Goal: Information Seeking & Learning: Learn about a topic

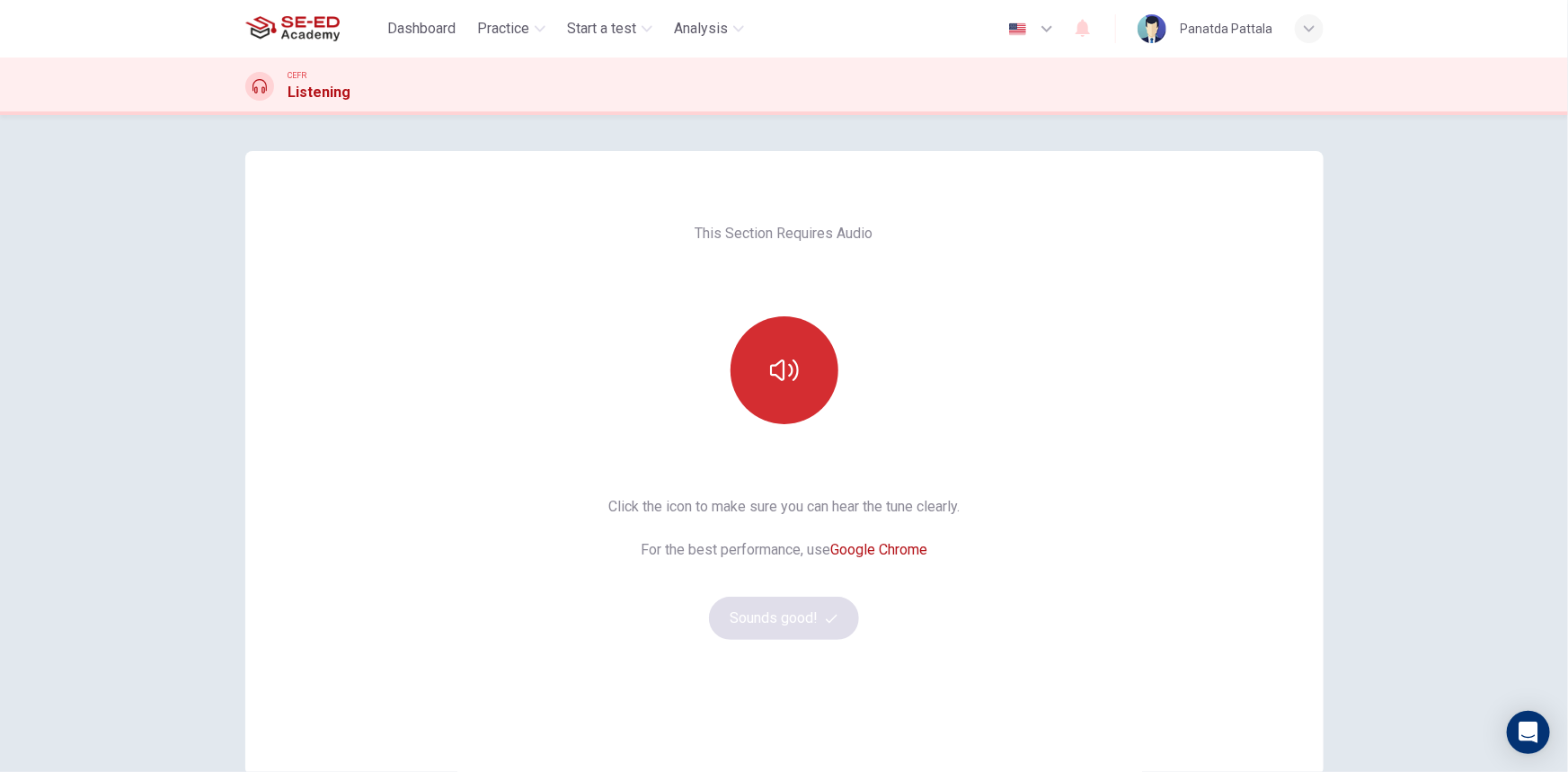
click at [793, 413] on button "button" at bounding box center [784, 370] width 108 height 108
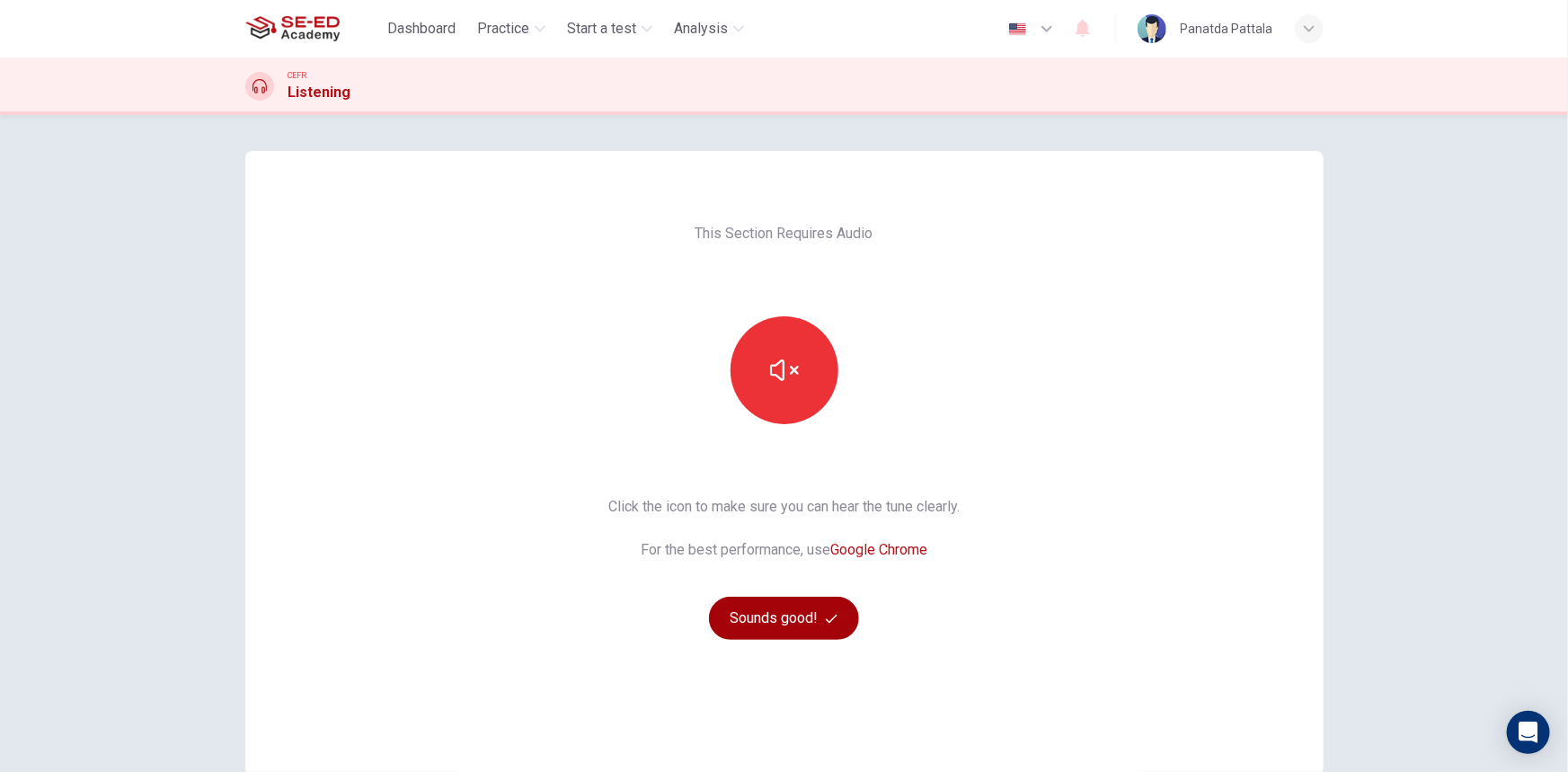
click at [803, 633] on button "Sounds good!" at bounding box center [784, 618] width 151 height 43
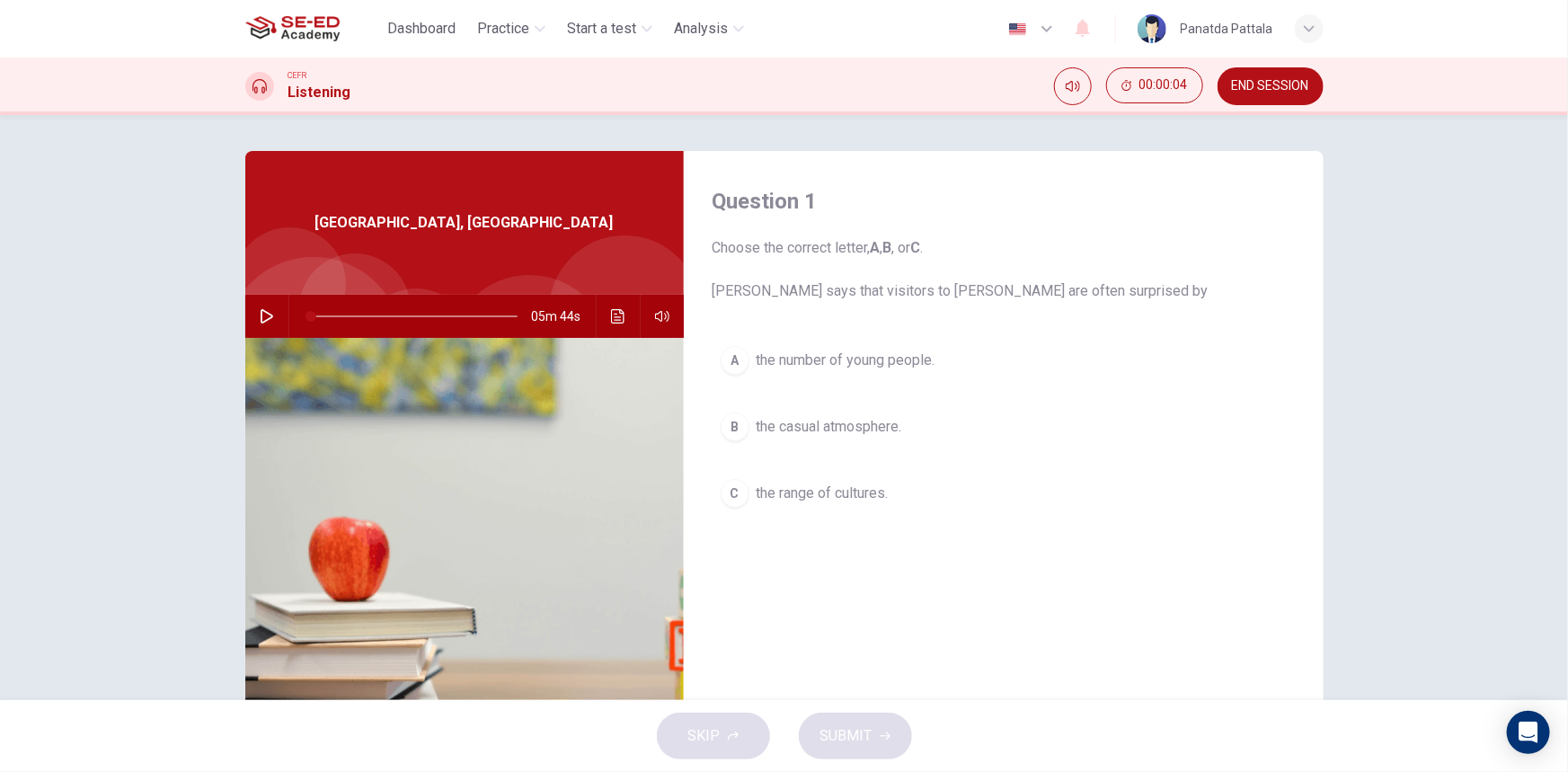
click at [997, 543] on div "A the number of young people. B the casual atmosphere. C the range of cultures." at bounding box center [1003, 444] width 582 height 214
click at [260, 314] on icon "button" at bounding box center [266, 316] width 13 height 14
click at [1129, 580] on div "Question 1 Choose the correct letter, A , B , or C . [PERSON_NAME] says that vi…" at bounding box center [1003, 464] width 640 height 625
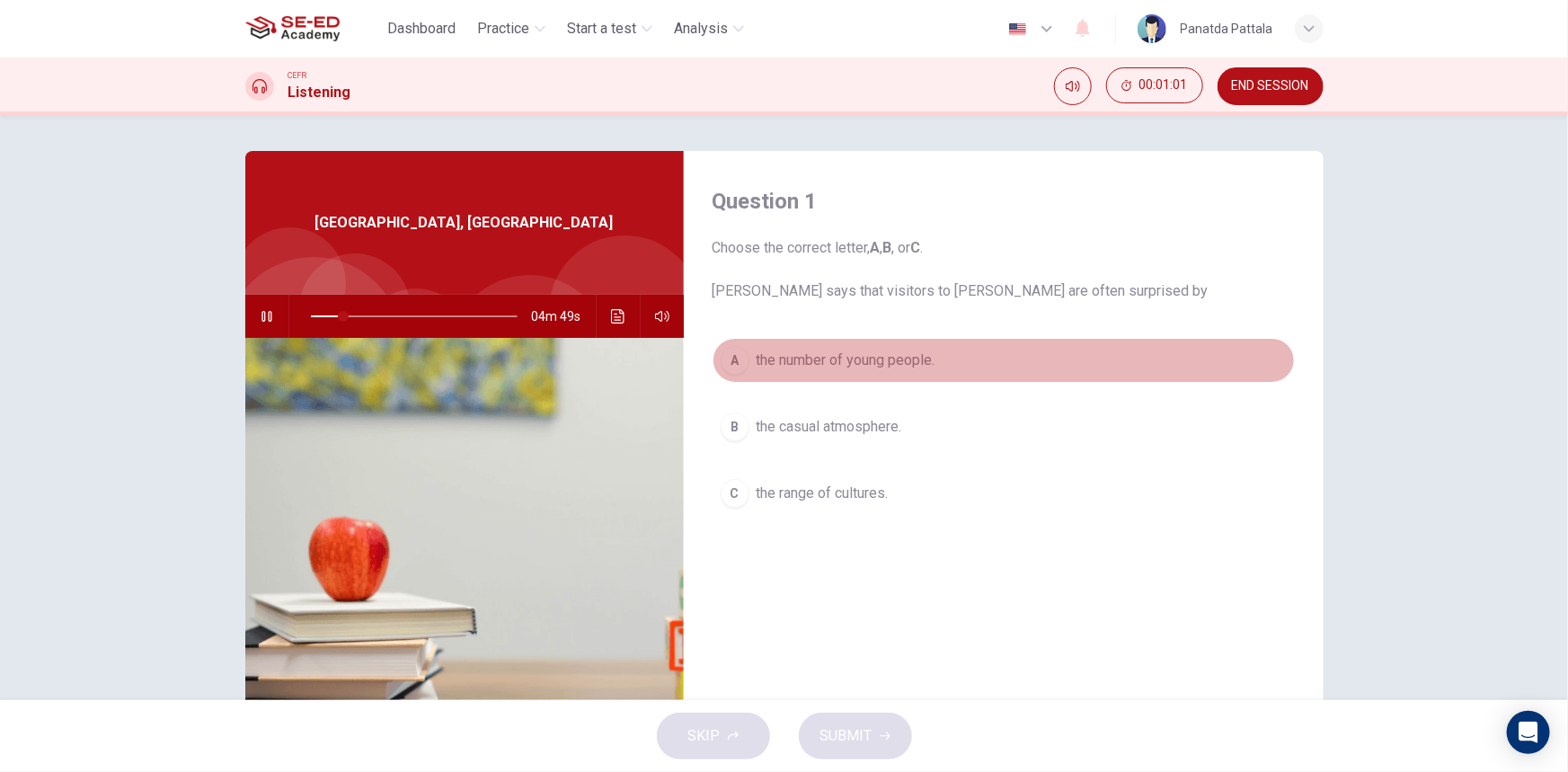
click at [946, 369] on button "A the number of young people." at bounding box center [1003, 359] width 582 height 45
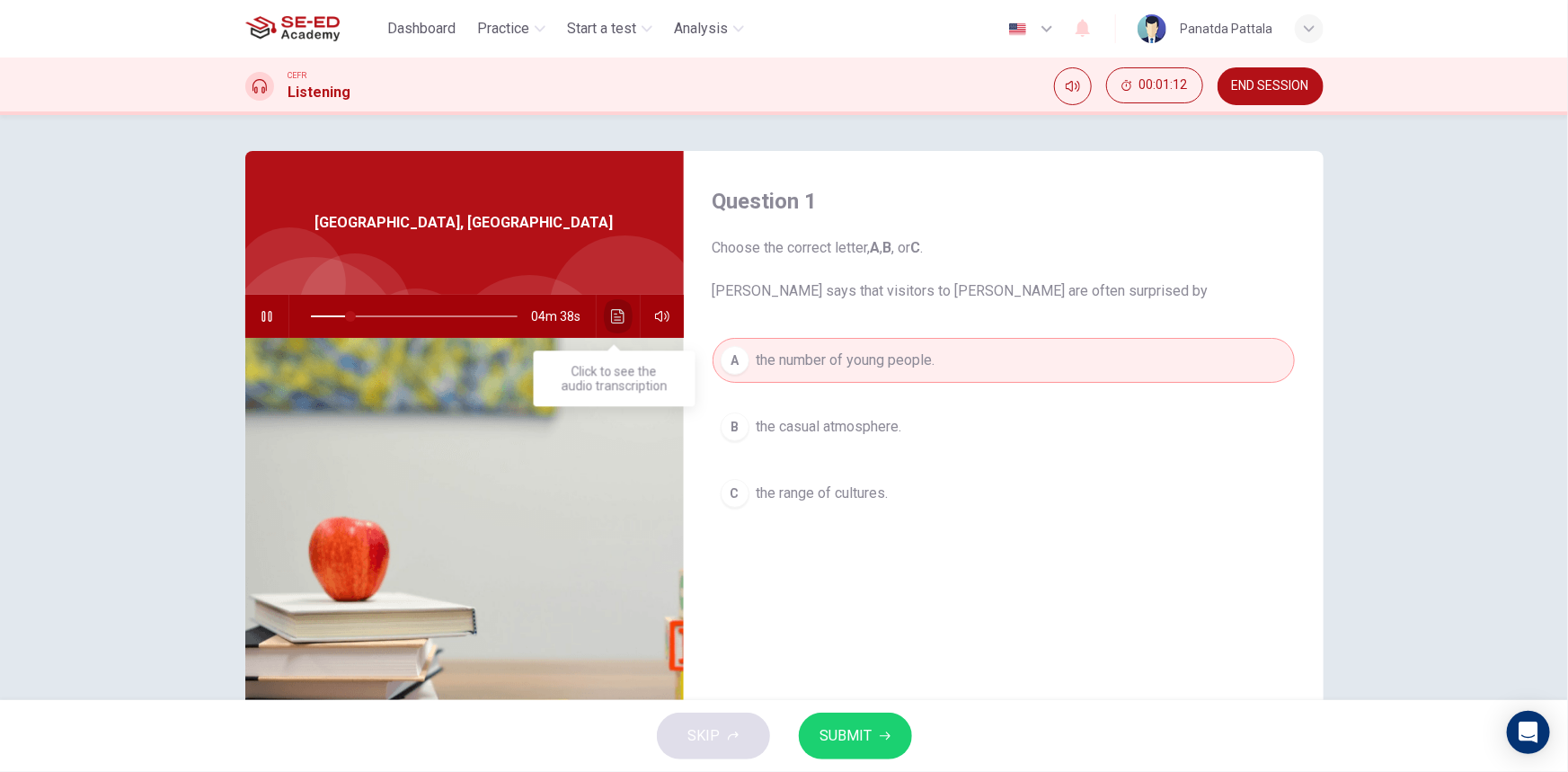
click at [615, 315] on icon "Click to see the audio transcription" at bounding box center [618, 316] width 14 height 14
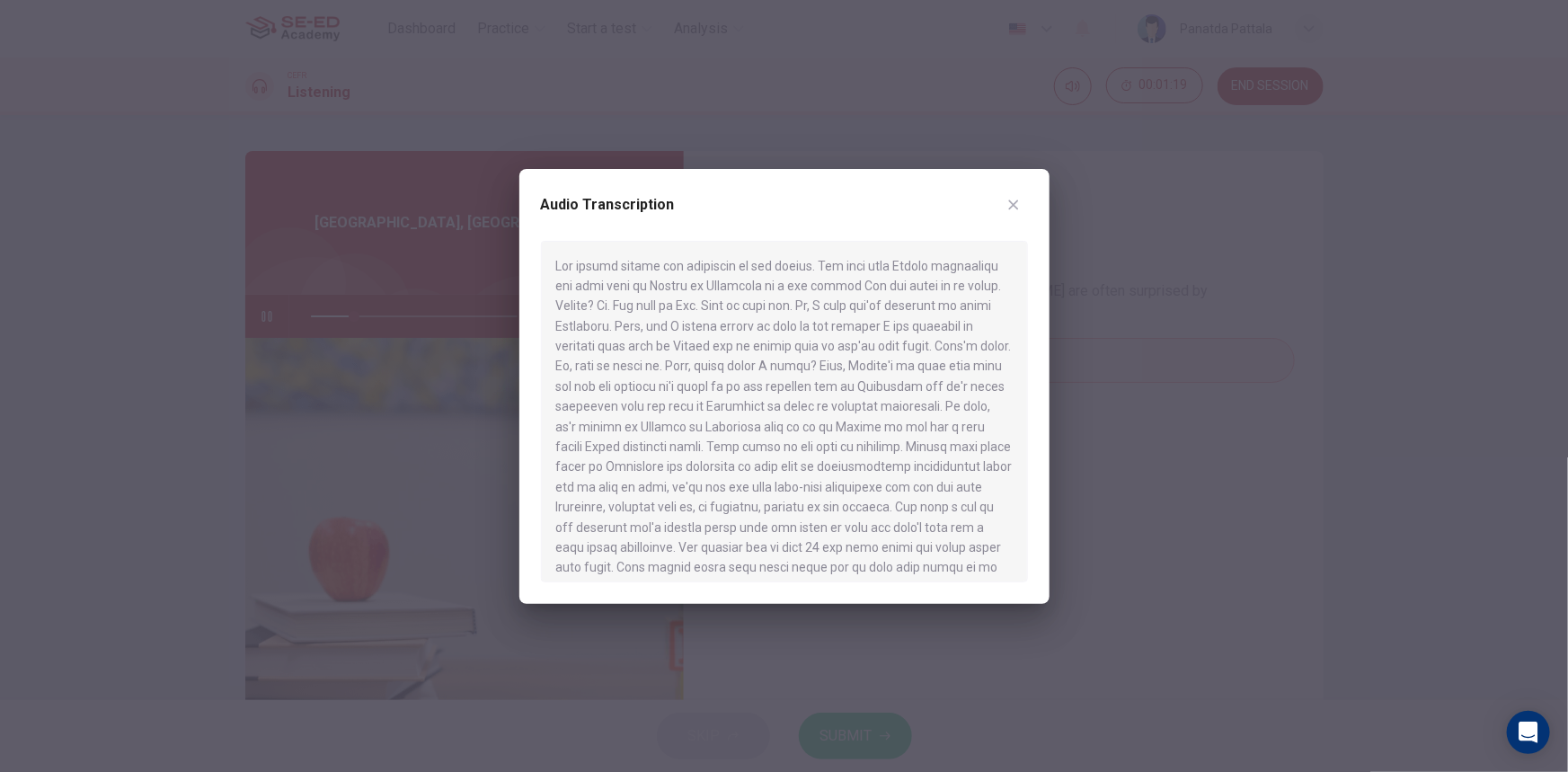
click at [1131, 492] on div at bounding box center [784, 386] width 1568 height 772
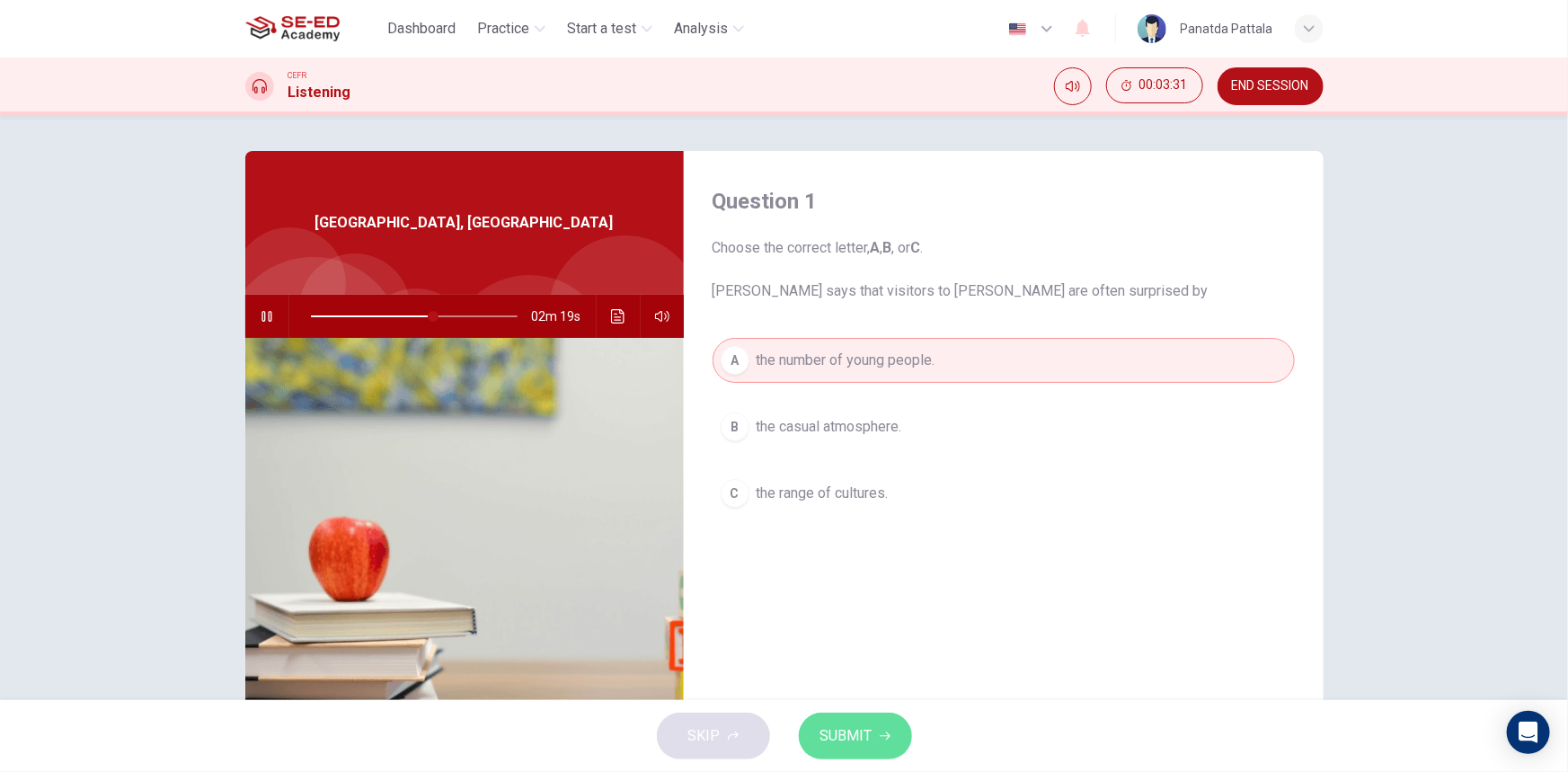
click at [845, 728] on span "SUBMIT" at bounding box center [846, 735] width 52 height 25
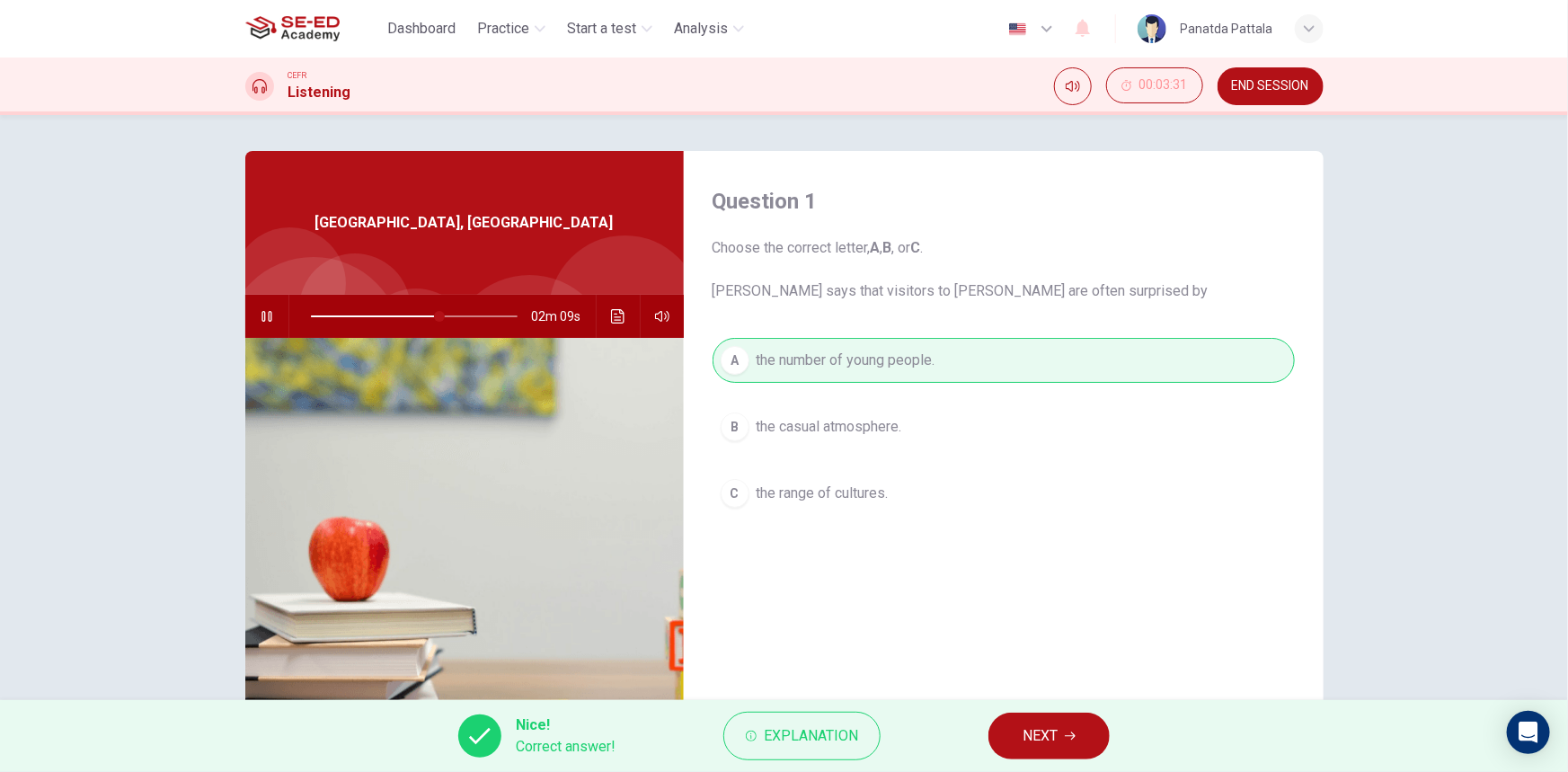
click at [1016, 739] on button "NEXT" at bounding box center [1049, 735] width 121 height 46
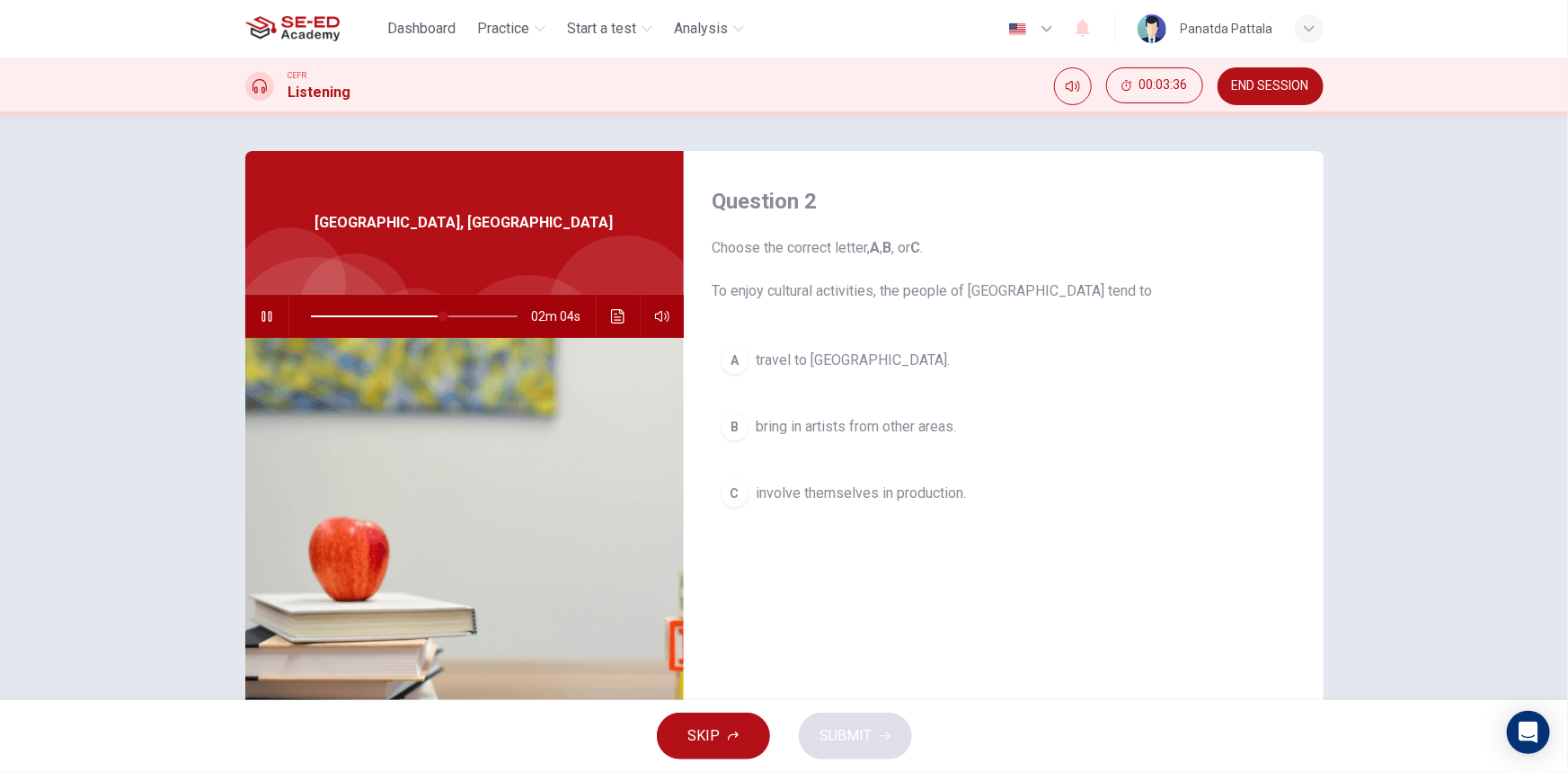
click at [956, 438] on button "B bring in artists from other areas." at bounding box center [1003, 426] width 582 height 45
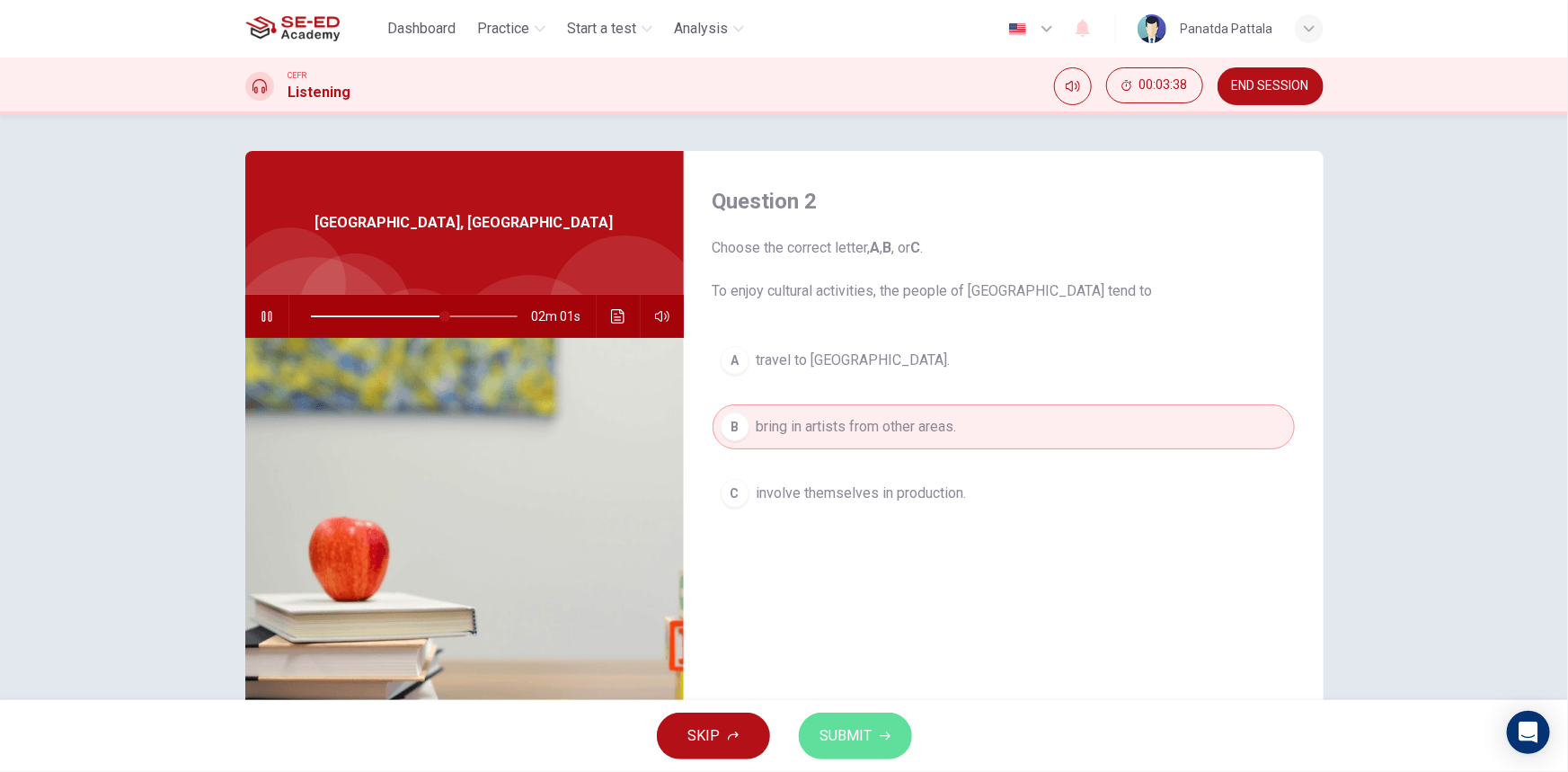
click at [857, 734] on span "SUBMIT" at bounding box center [846, 735] width 52 height 25
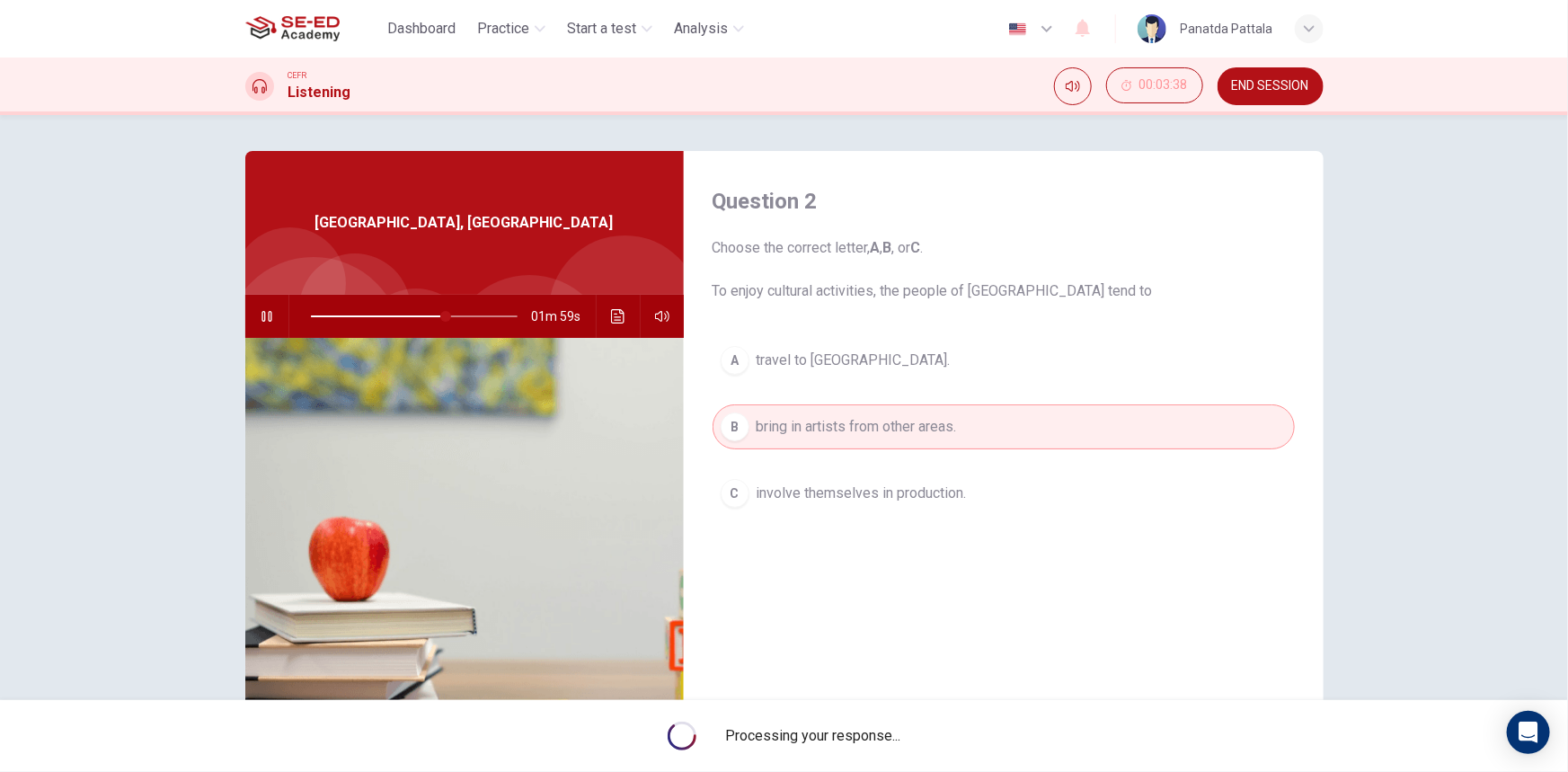
click at [893, 497] on span "involve themselves in production." at bounding box center [862, 493] width 210 height 21
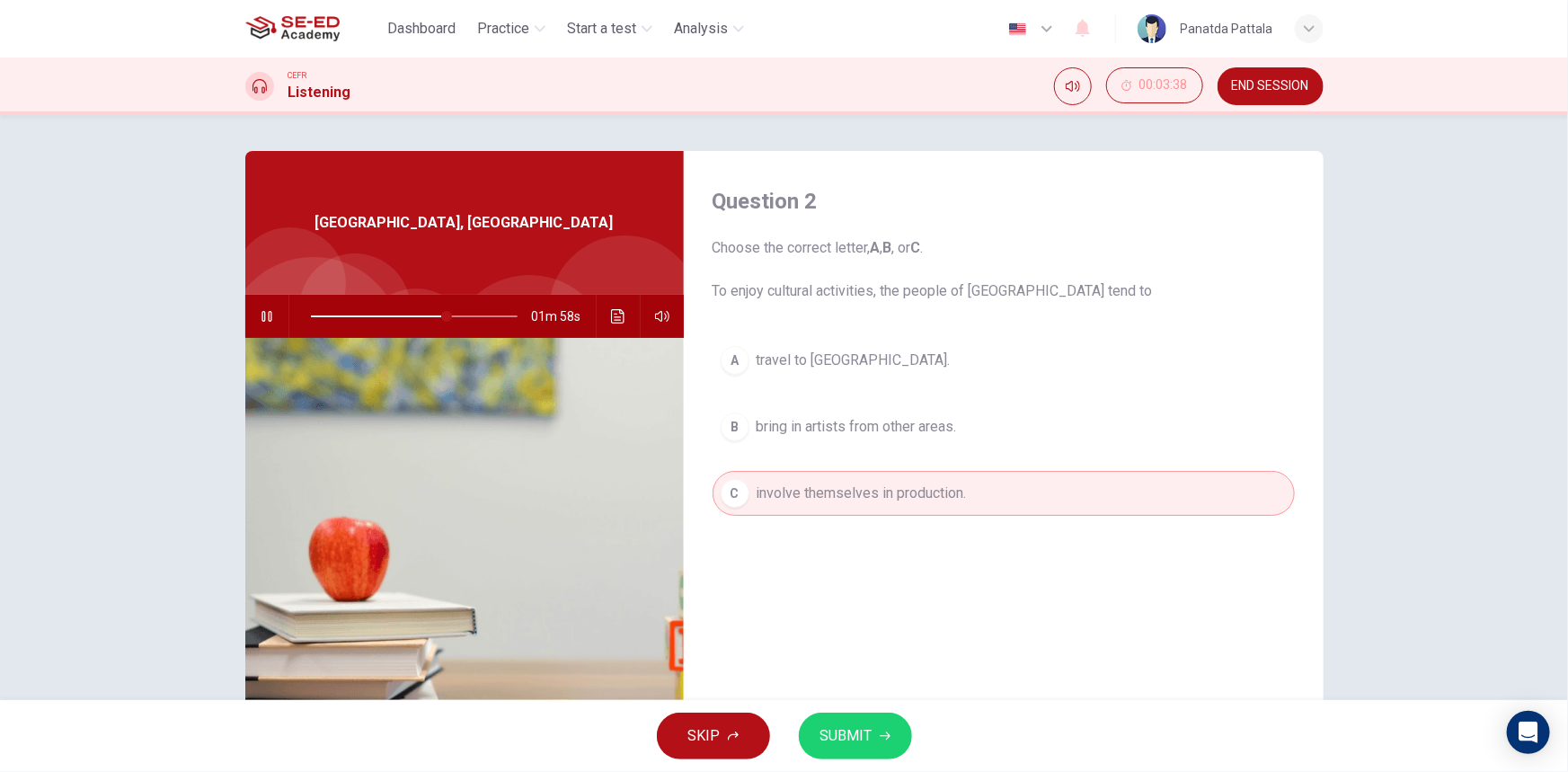
click at [850, 736] on span "SUBMIT" at bounding box center [846, 735] width 52 height 25
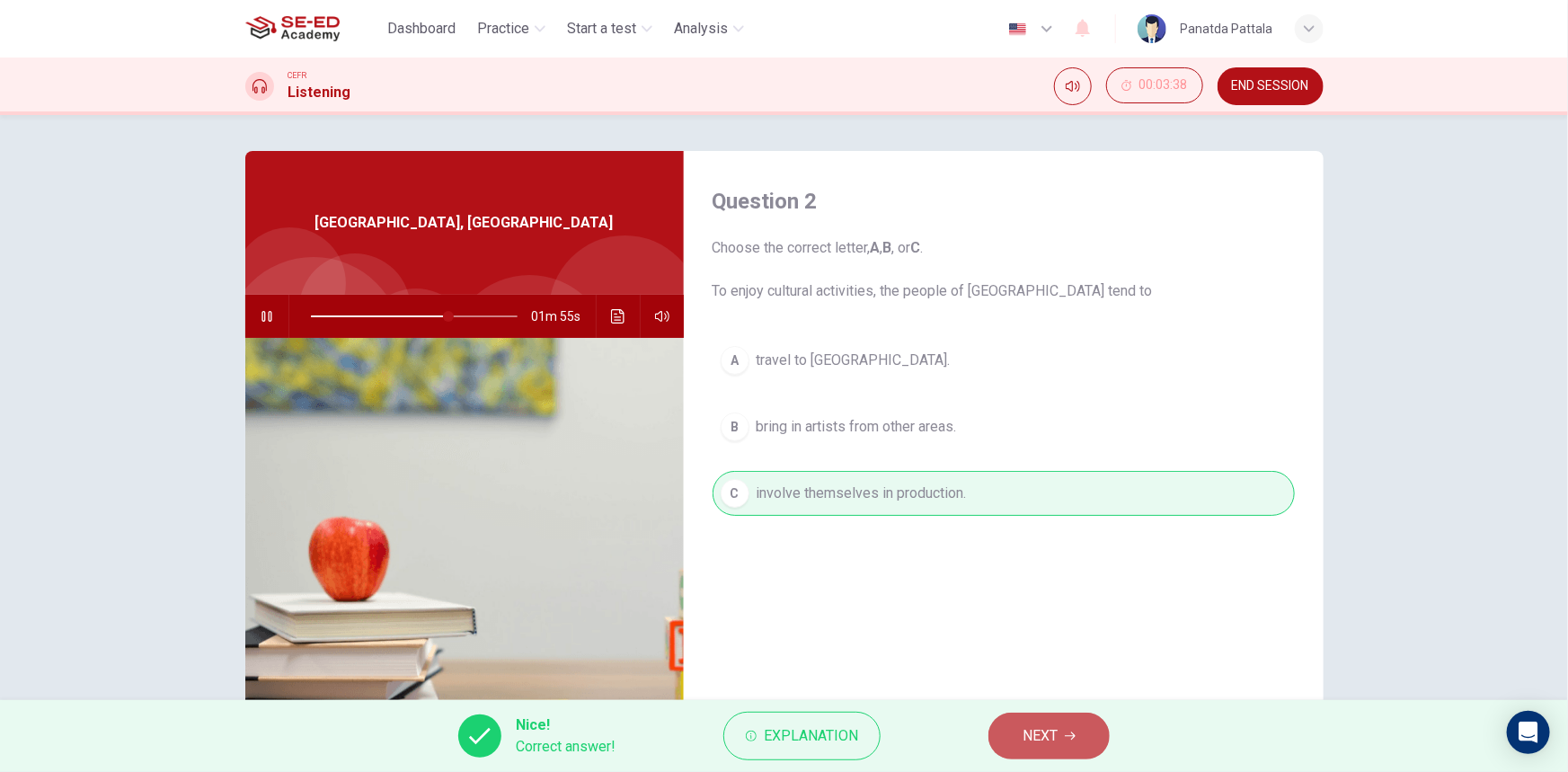
click at [1052, 735] on span "NEXT" at bounding box center [1040, 735] width 35 height 25
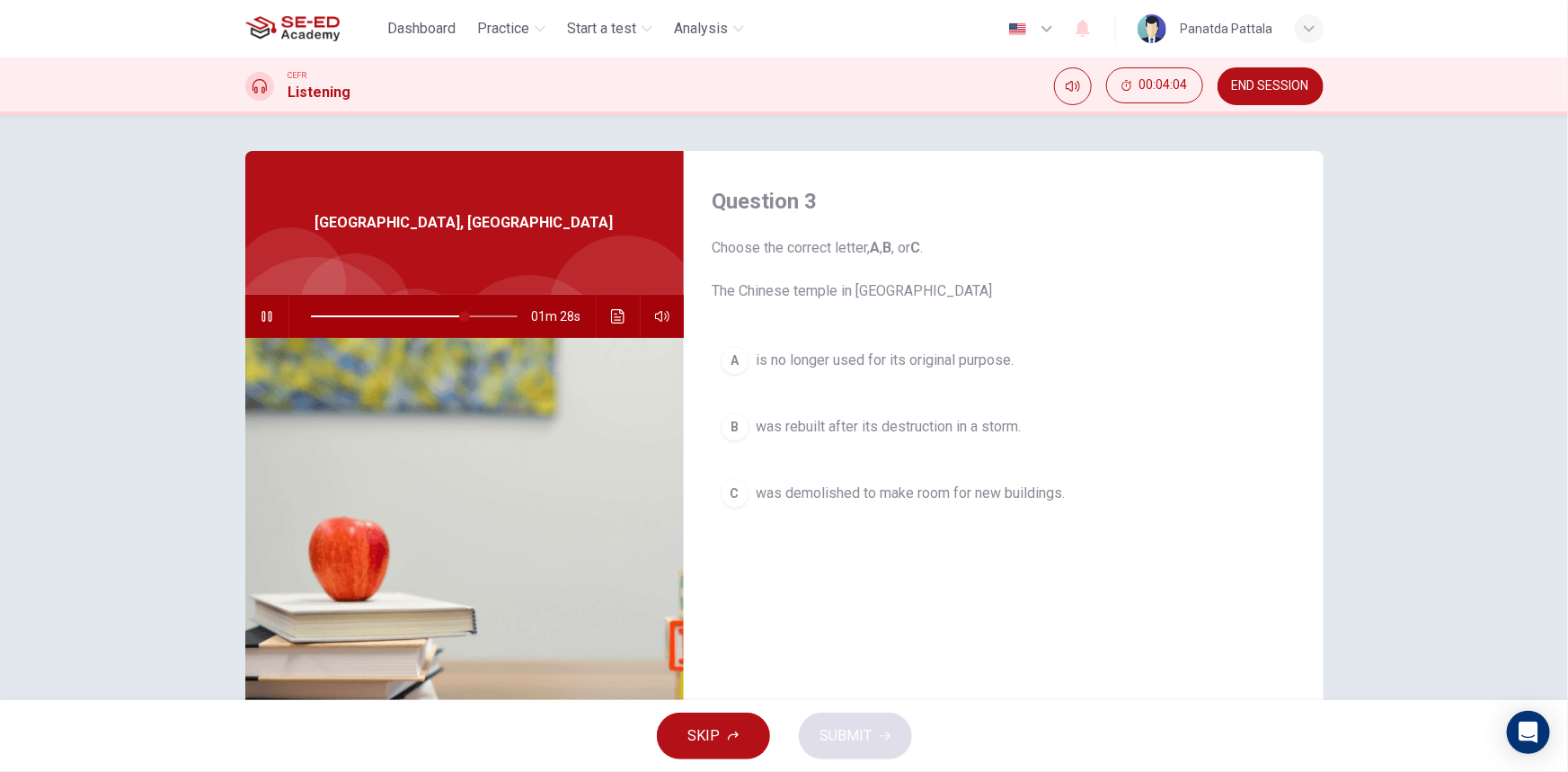
click at [933, 425] on span "was rebuilt after its destruction in a storm." at bounding box center [889, 427] width 265 height 21
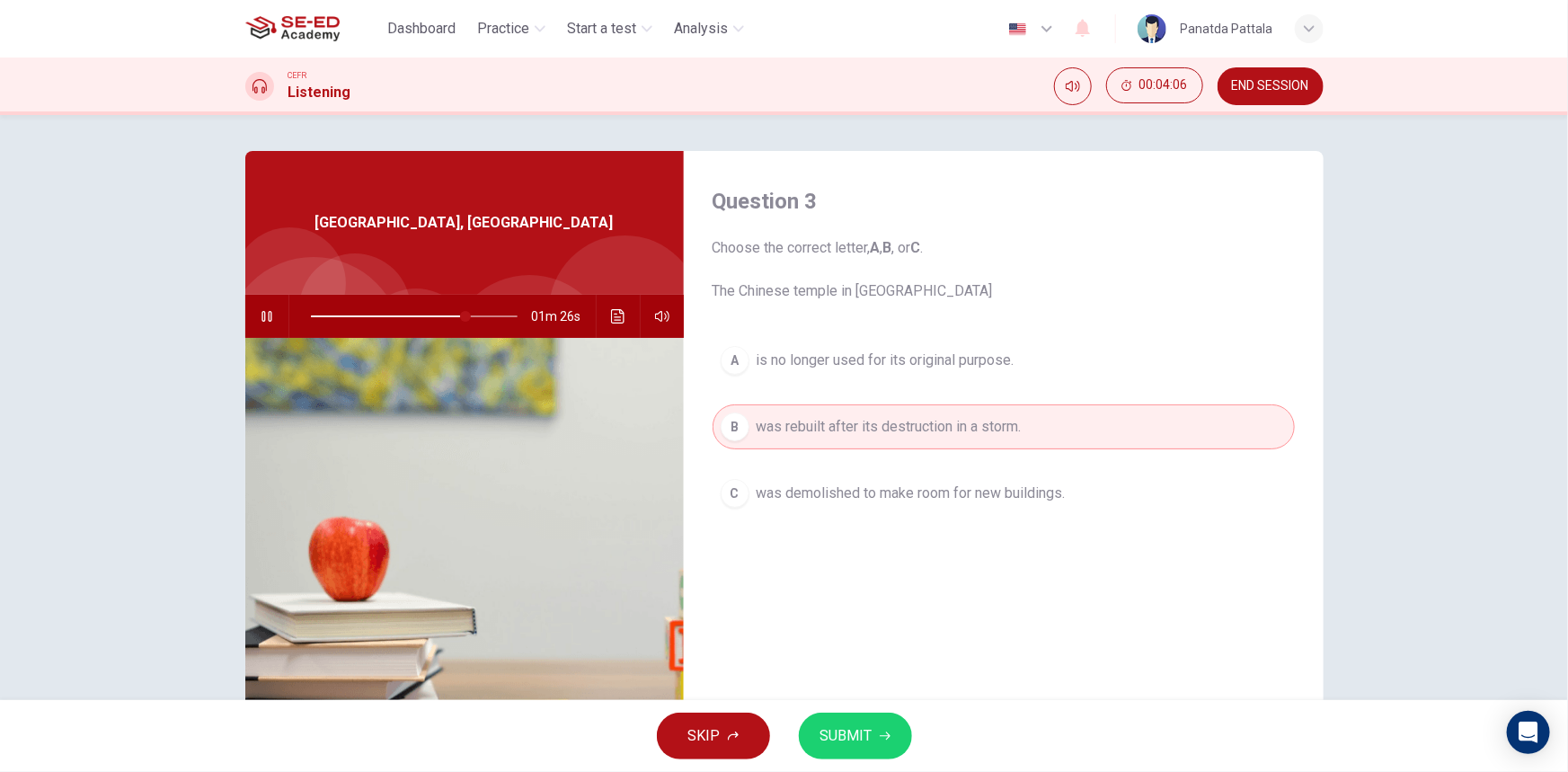
click at [846, 719] on button "SUBMIT" at bounding box center [855, 735] width 113 height 46
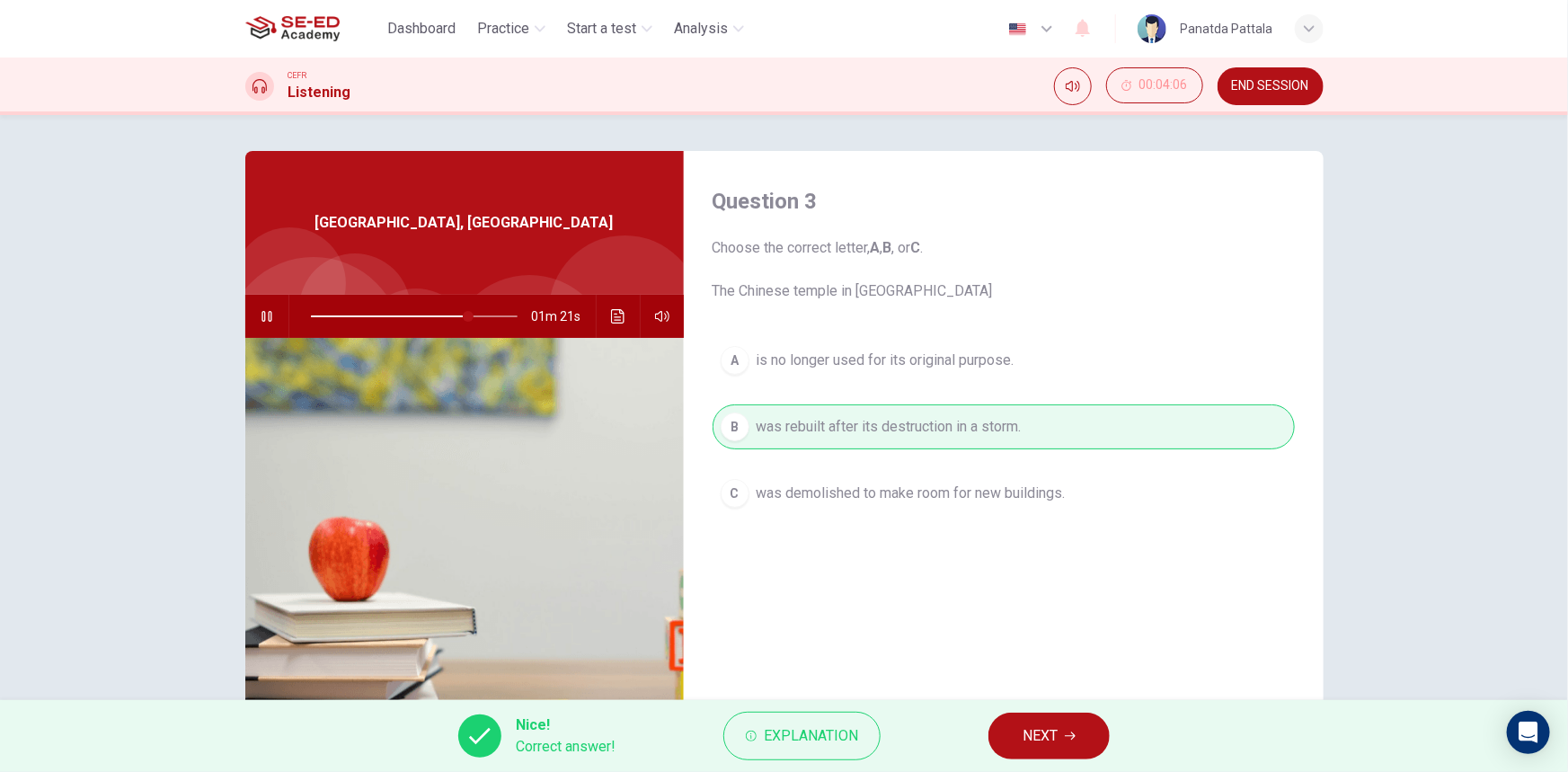
click at [1024, 719] on button "NEXT" at bounding box center [1049, 735] width 121 height 46
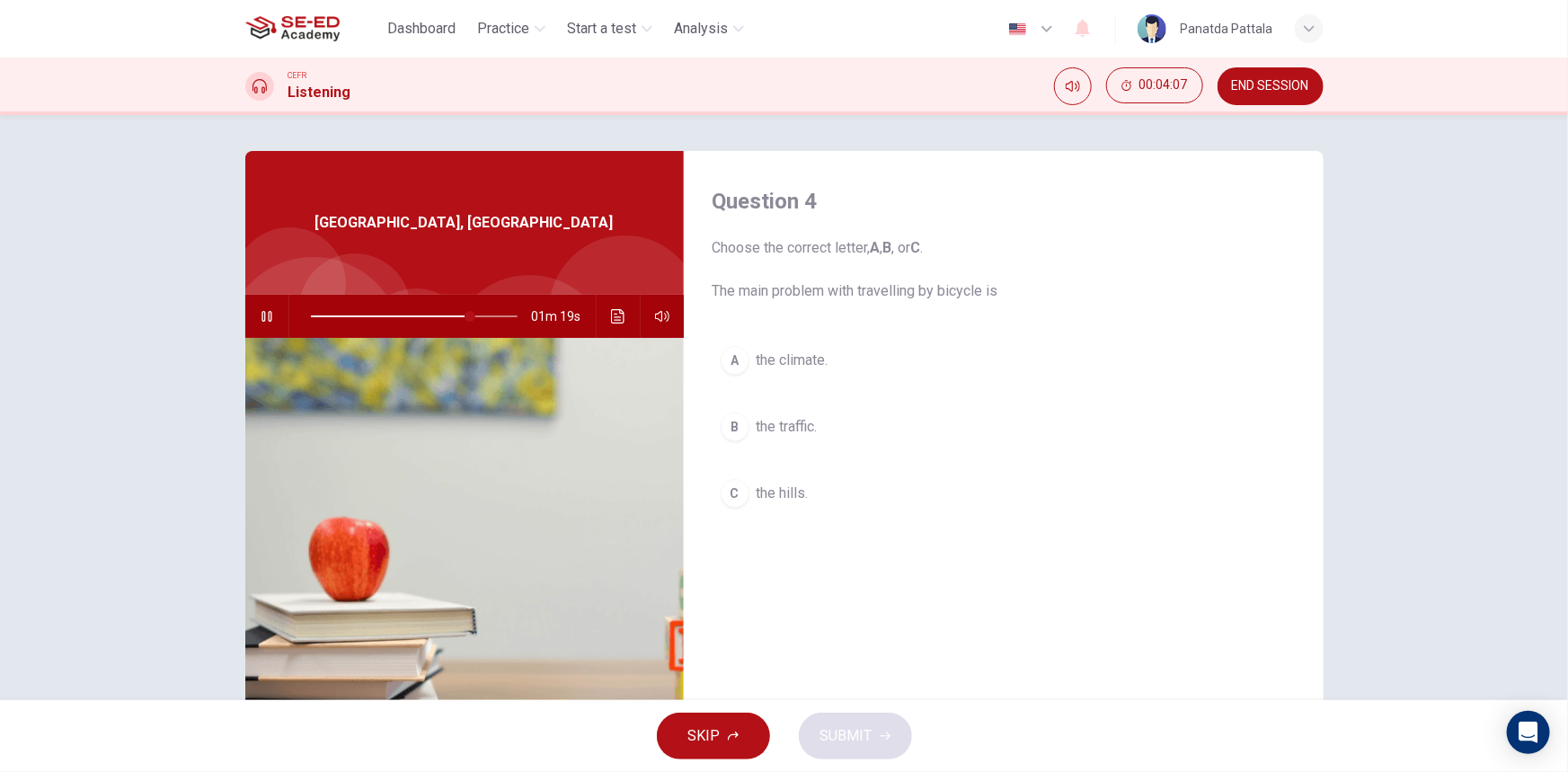
click at [897, 368] on button "A the climate." at bounding box center [1003, 359] width 582 height 45
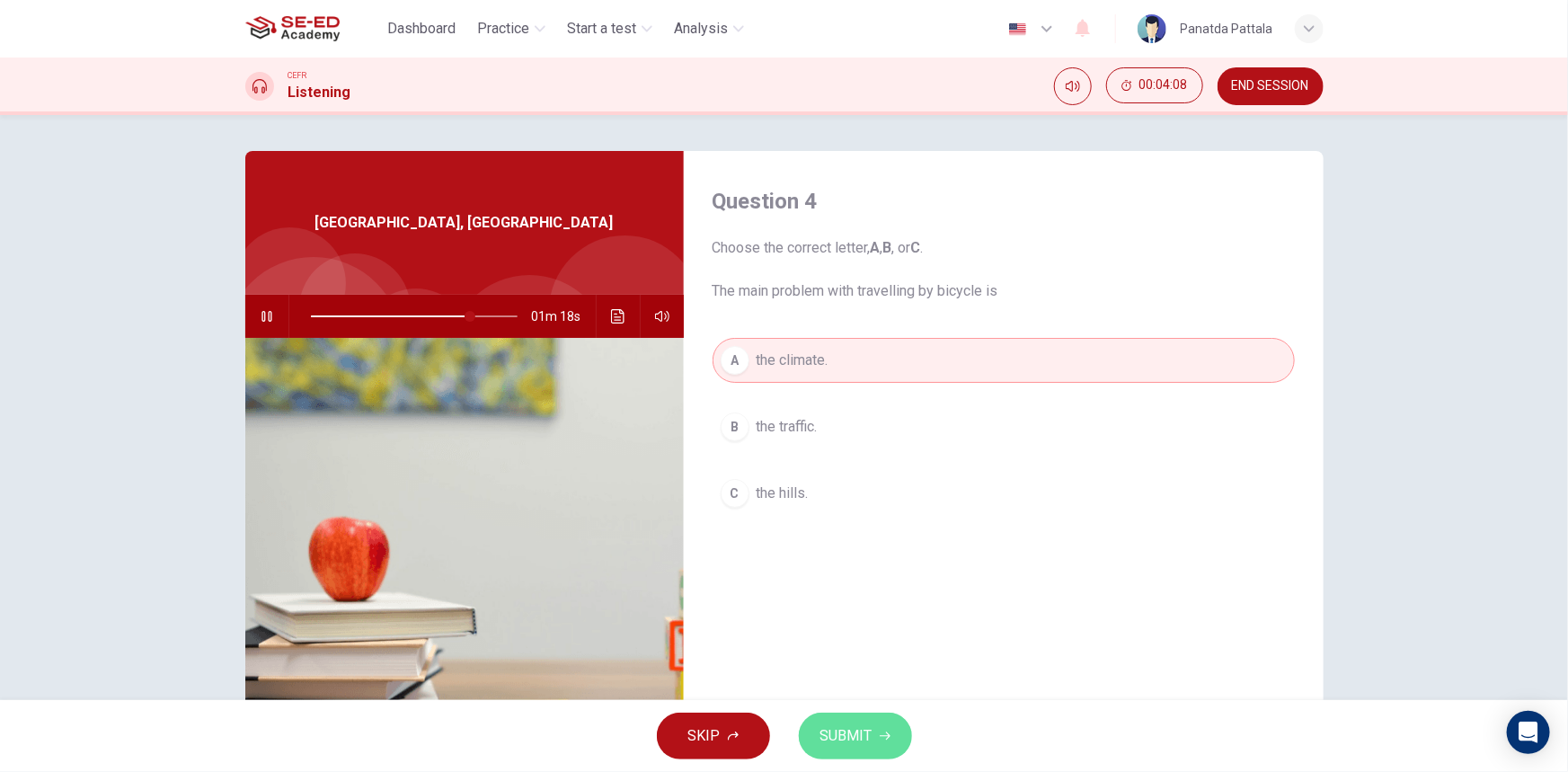
click at [840, 732] on span "SUBMIT" at bounding box center [846, 735] width 52 height 25
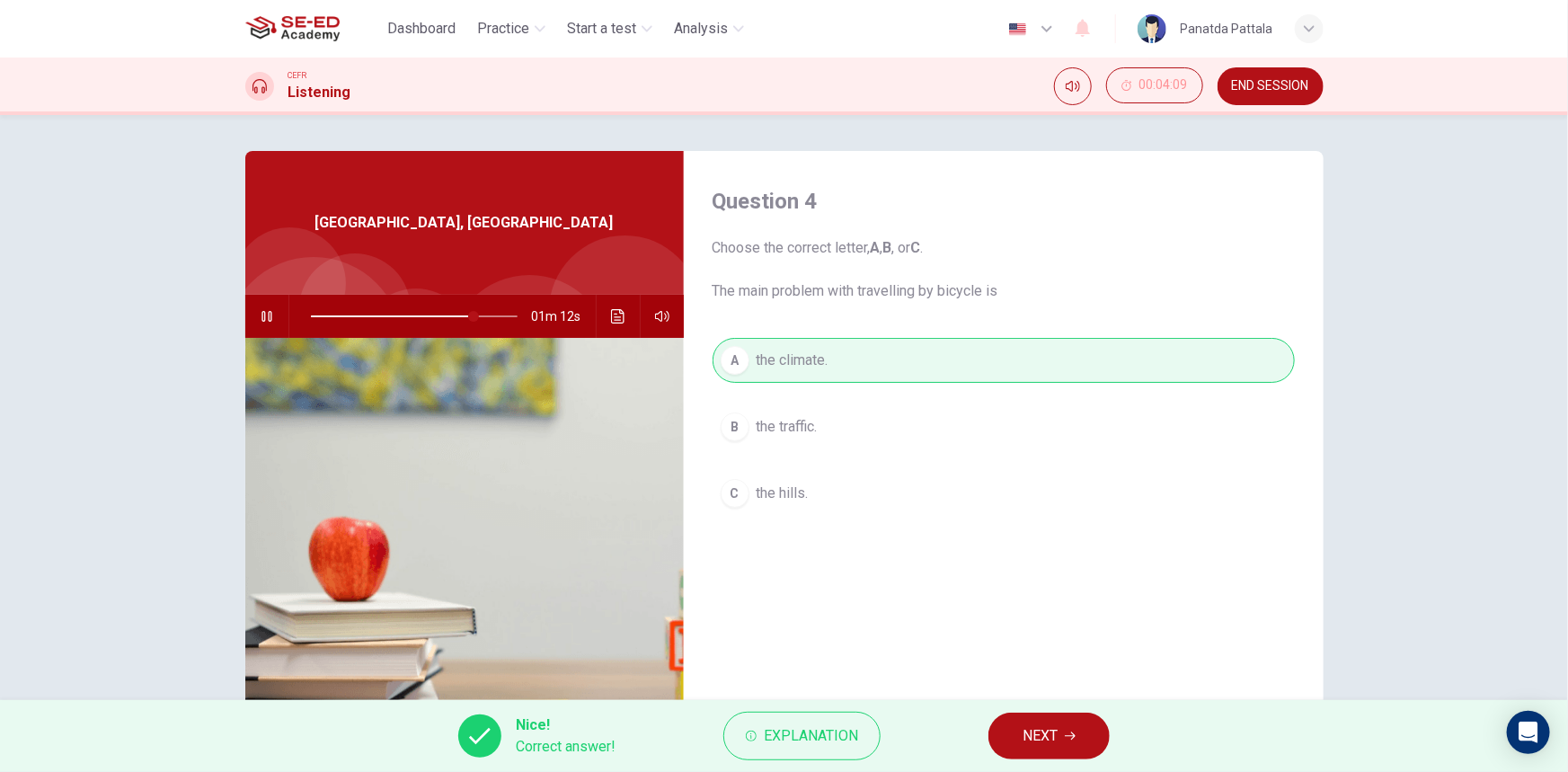
click at [1042, 748] on span "NEXT" at bounding box center [1040, 735] width 35 height 25
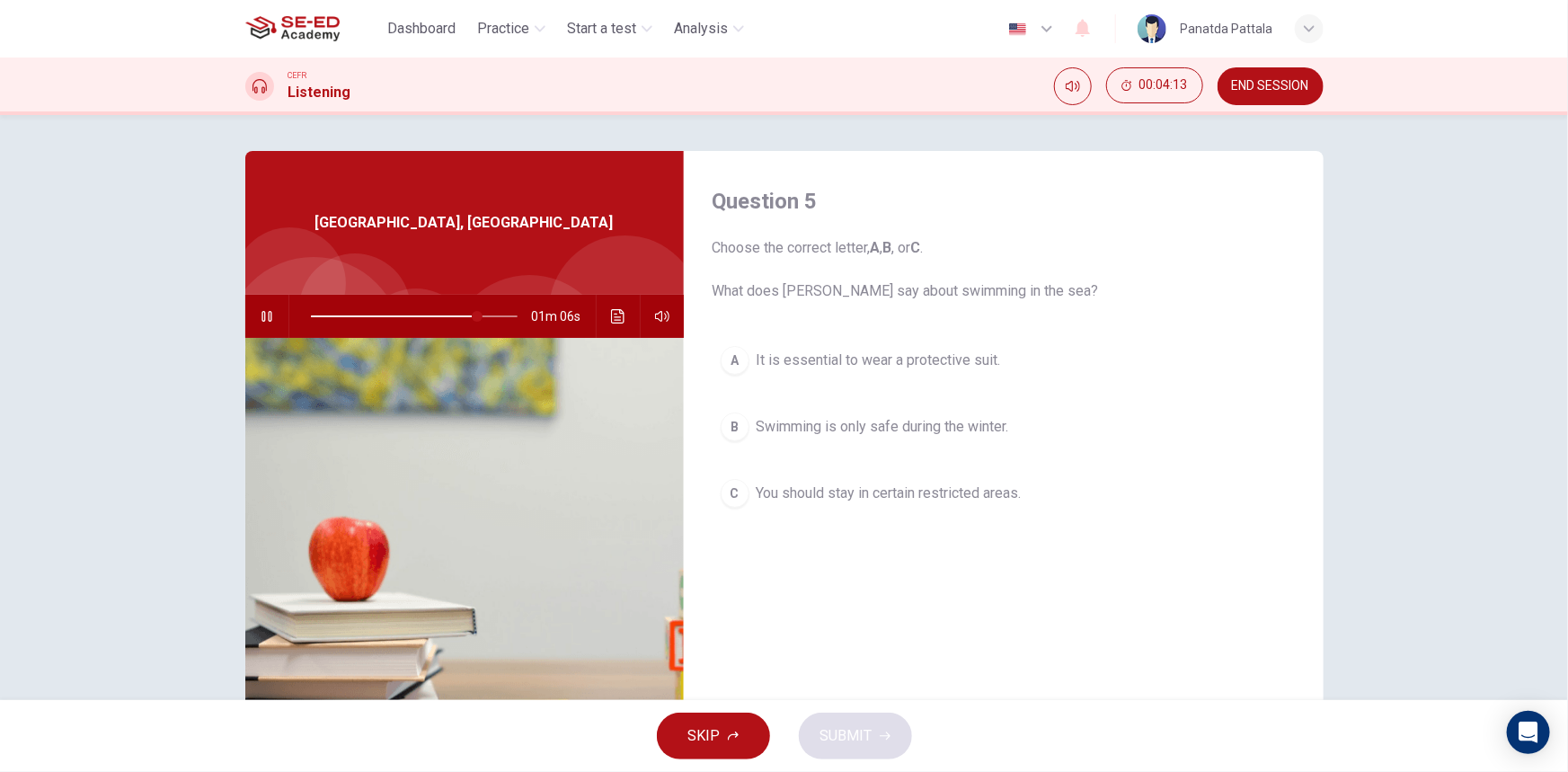
click at [972, 432] on span "Swimming is only safe during the winter." at bounding box center [883, 427] width 252 height 21
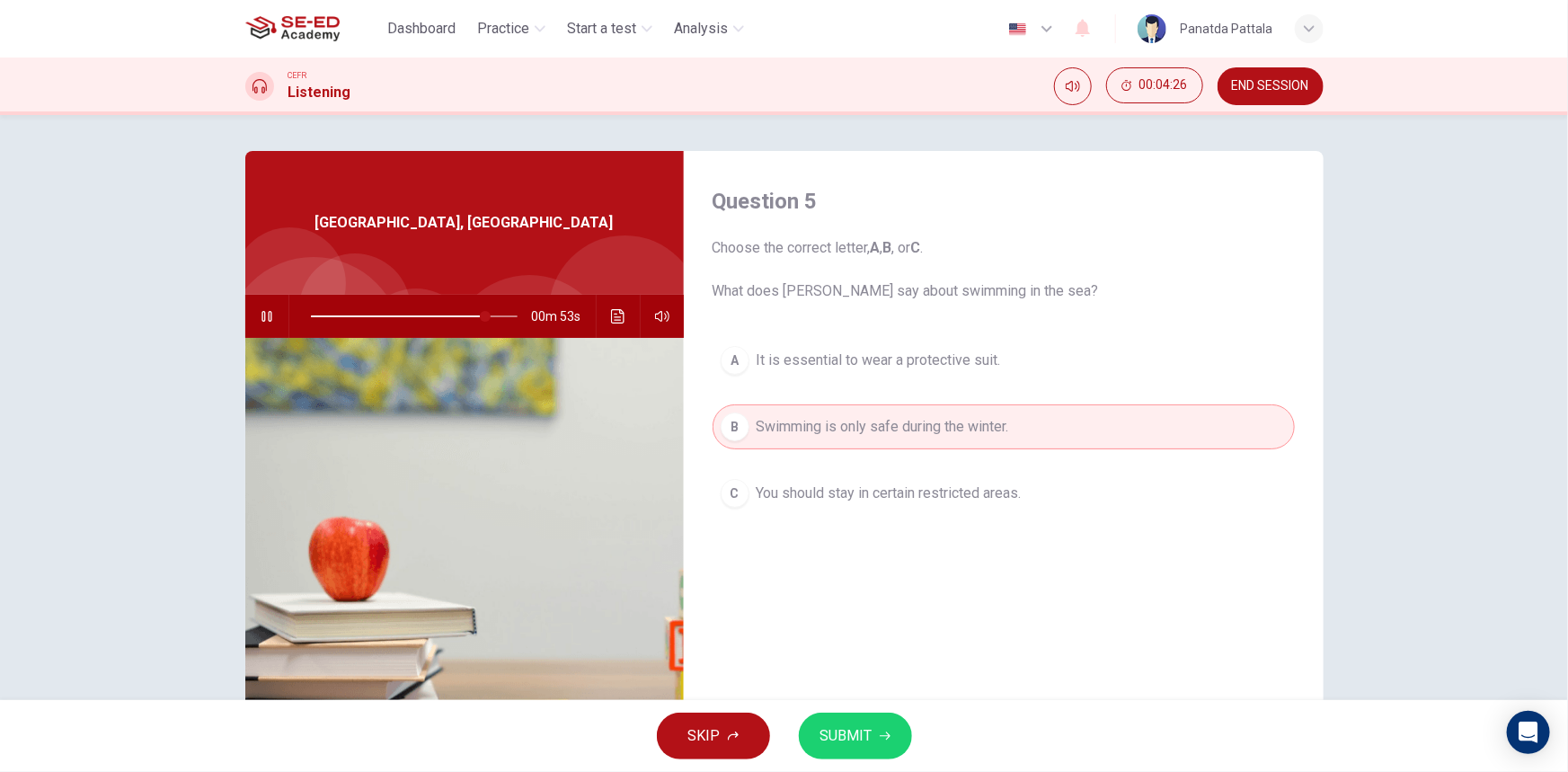
click at [863, 725] on span "SUBMIT" at bounding box center [846, 735] width 52 height 25
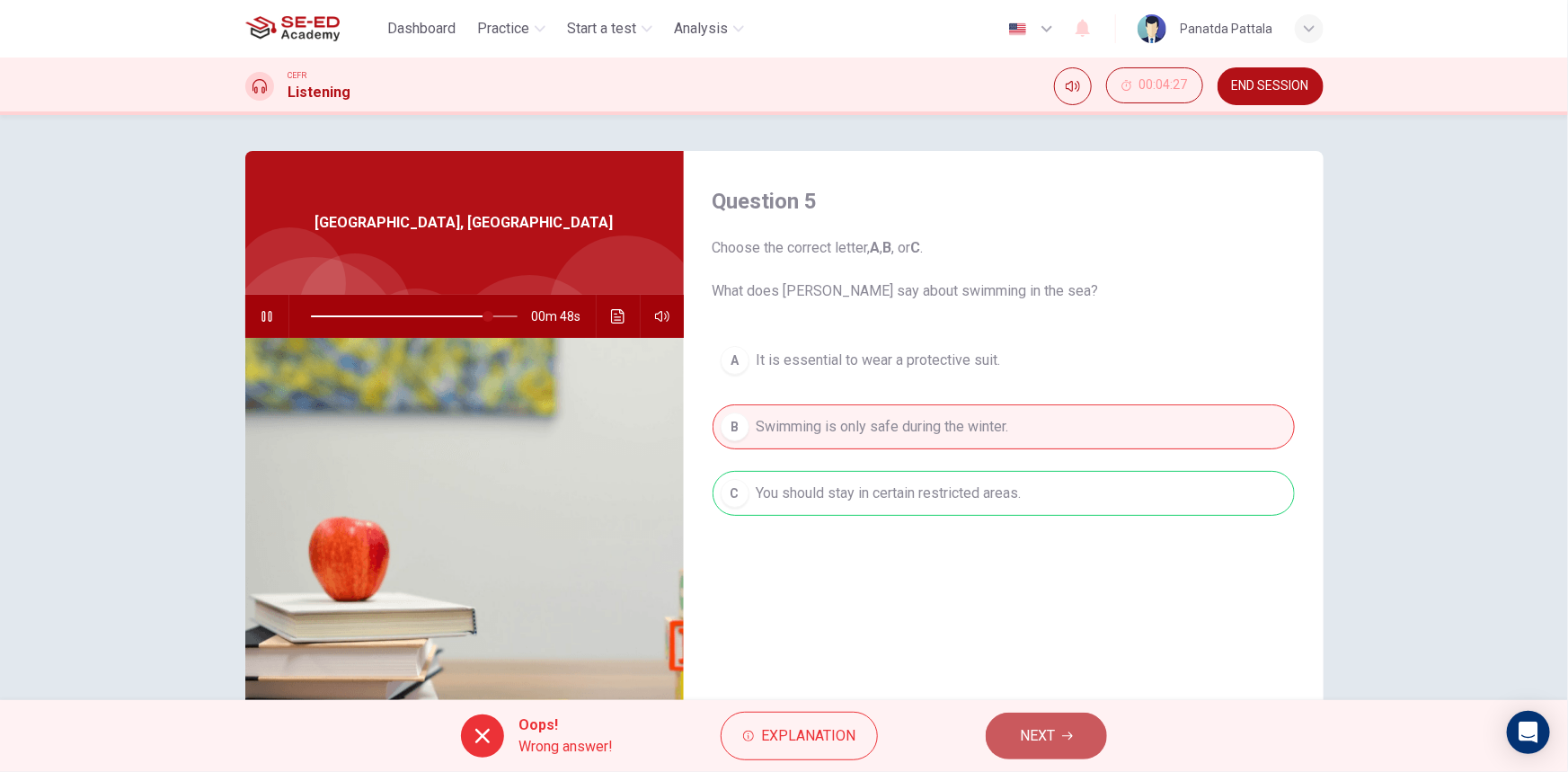
click at [1046, 739] on span "NEXT" at bounding box center [1037, 735] width 35 height 25
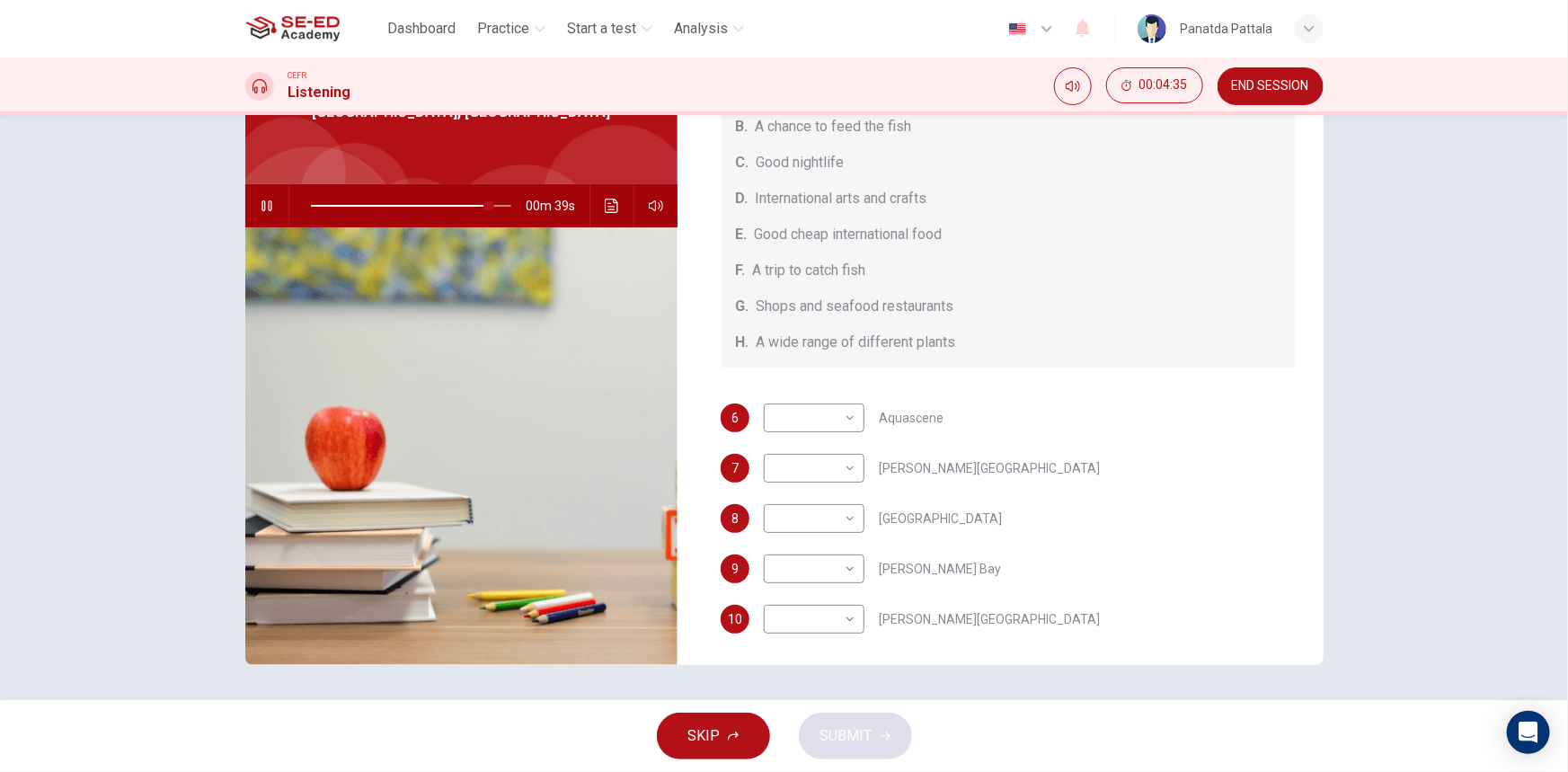
scroll to position [201, 0]
click at [718, 734] on span "SKIP" at bounding box center [704, 735] width 33 height 25
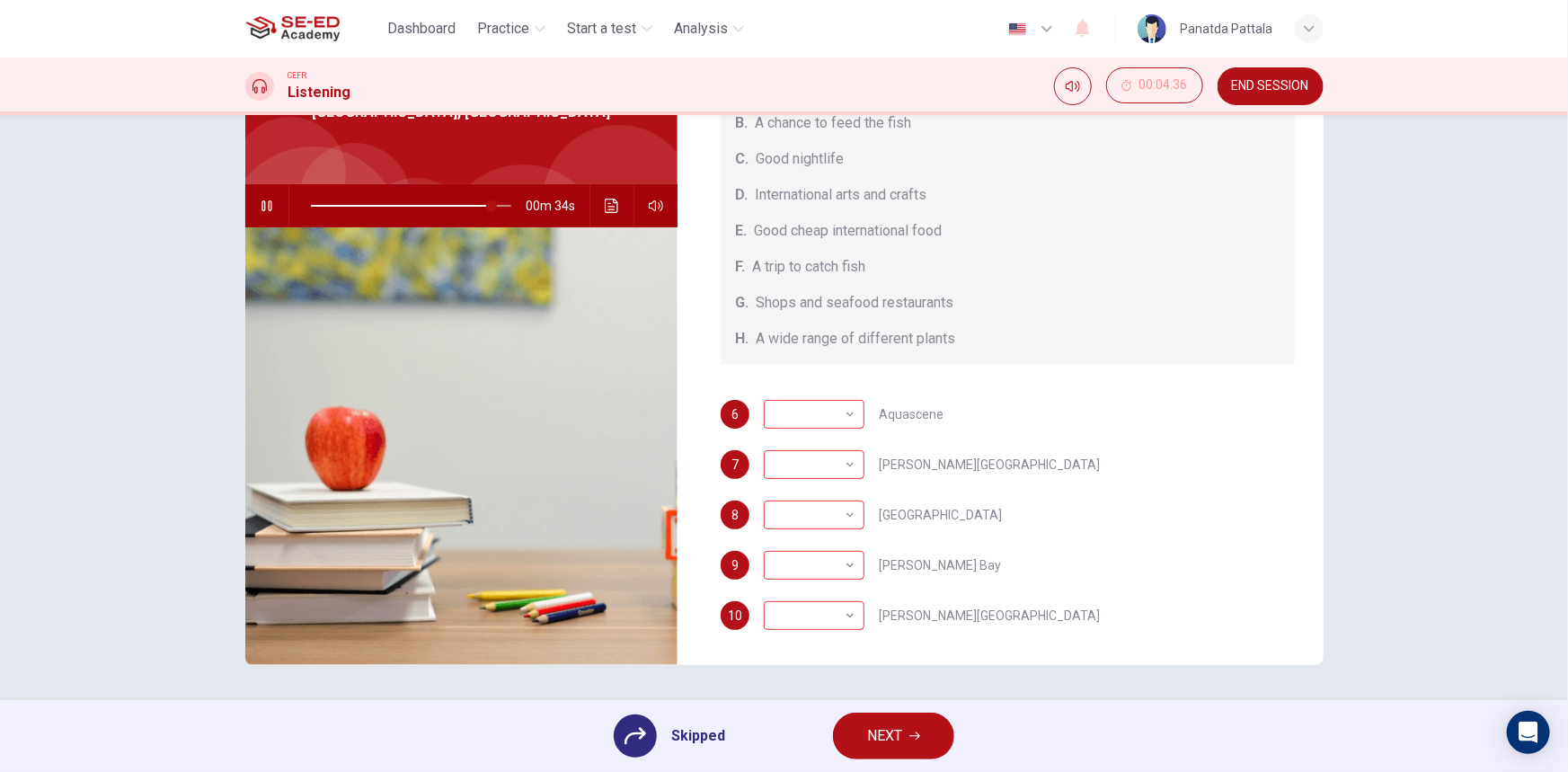
type input "90"
click at [873, 734] on span "NEXT" at bounding box center [884, 735] width 35 height 25
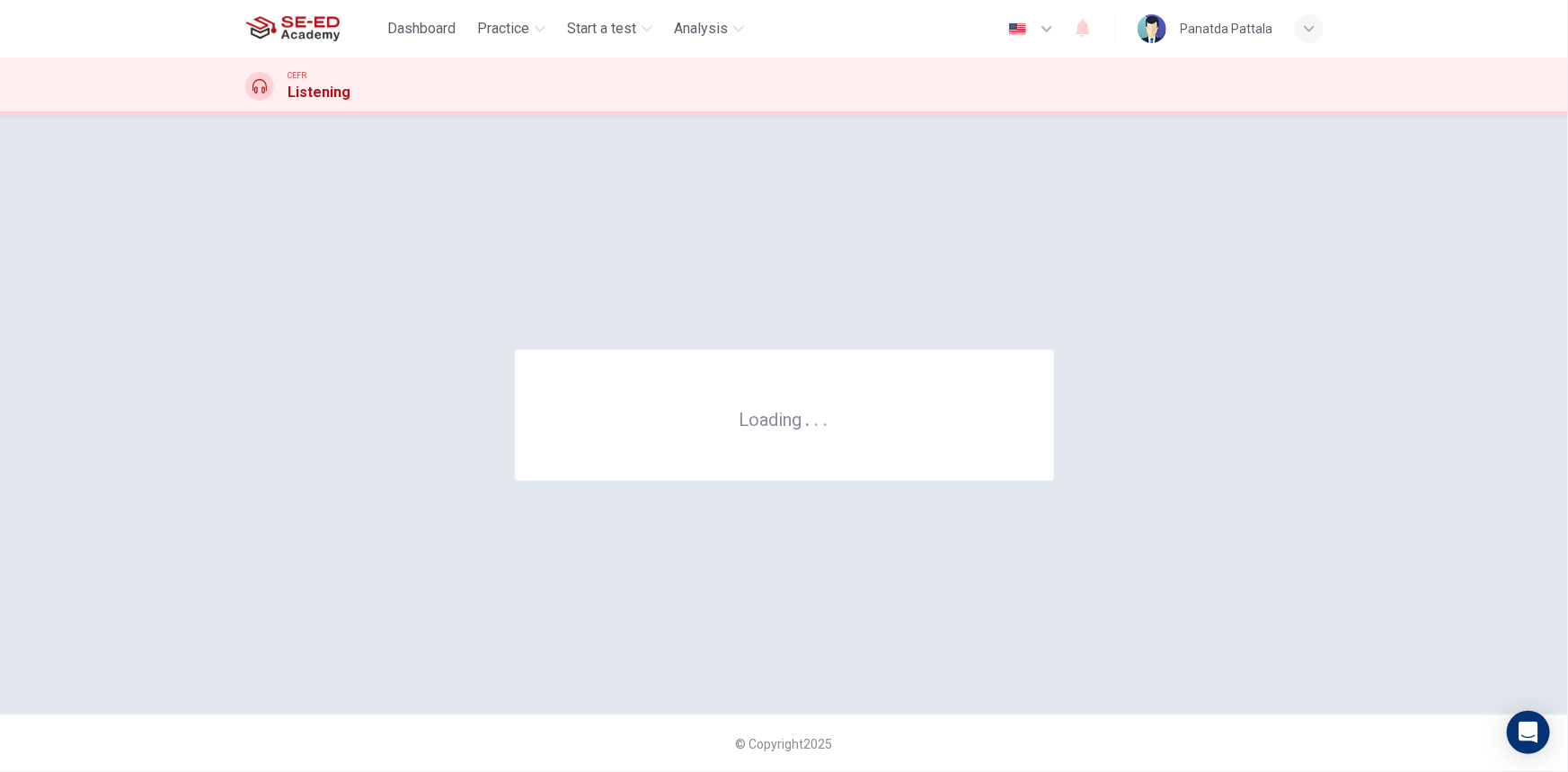
scroll to position [0, 0]
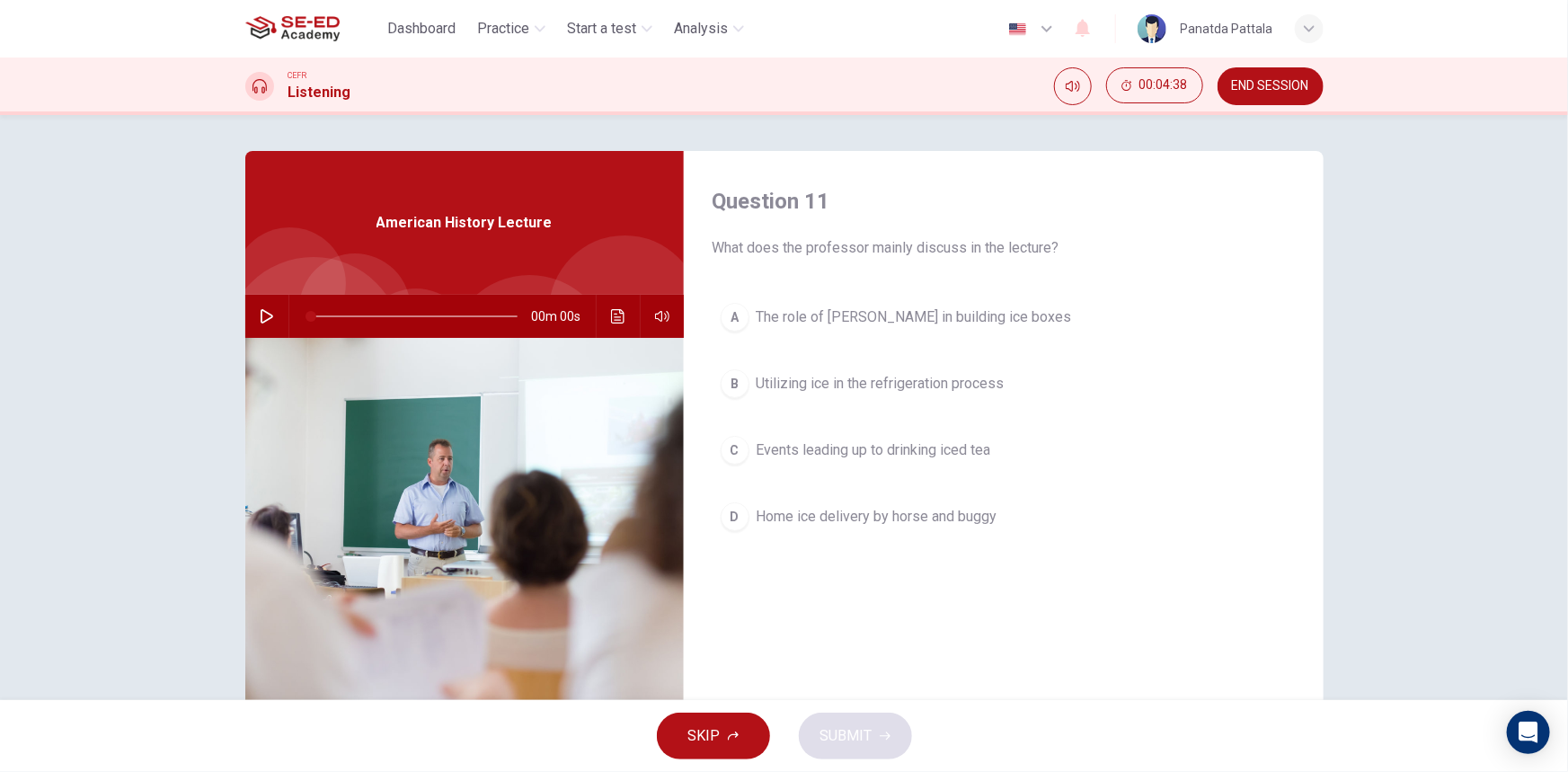
click at [263, 312] on icon "button" at bounding box center [266, 316] width 13 height 14
click at [614, 310] on icon "Click to see the audio transcription" at bounding box center [618, 316] width 14 height 14
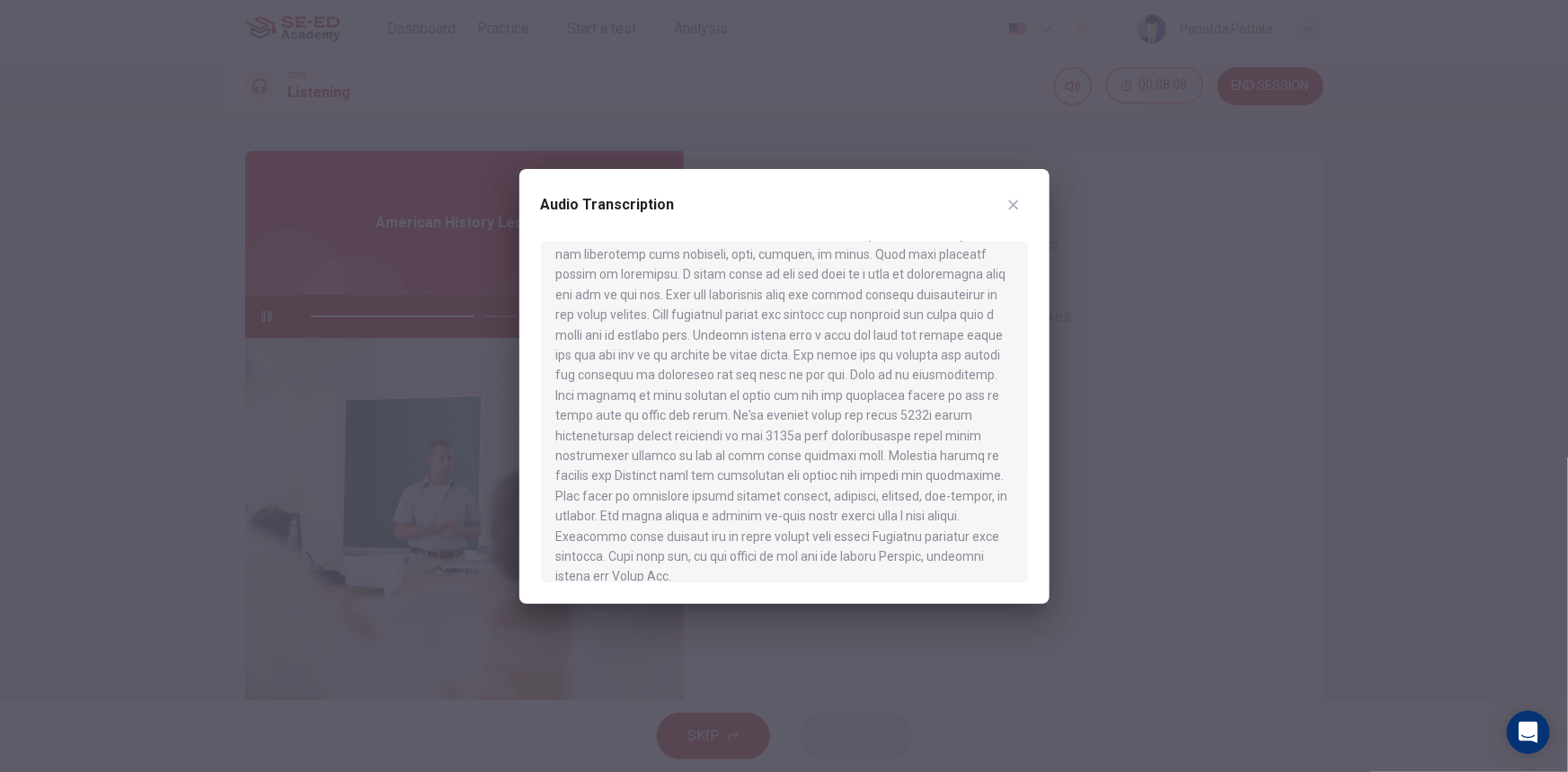
scroll to position [473, 0]
type input "0"
click at [1016, 205] on icon "button" at bounding box center [1013, 204] width 14 height 14
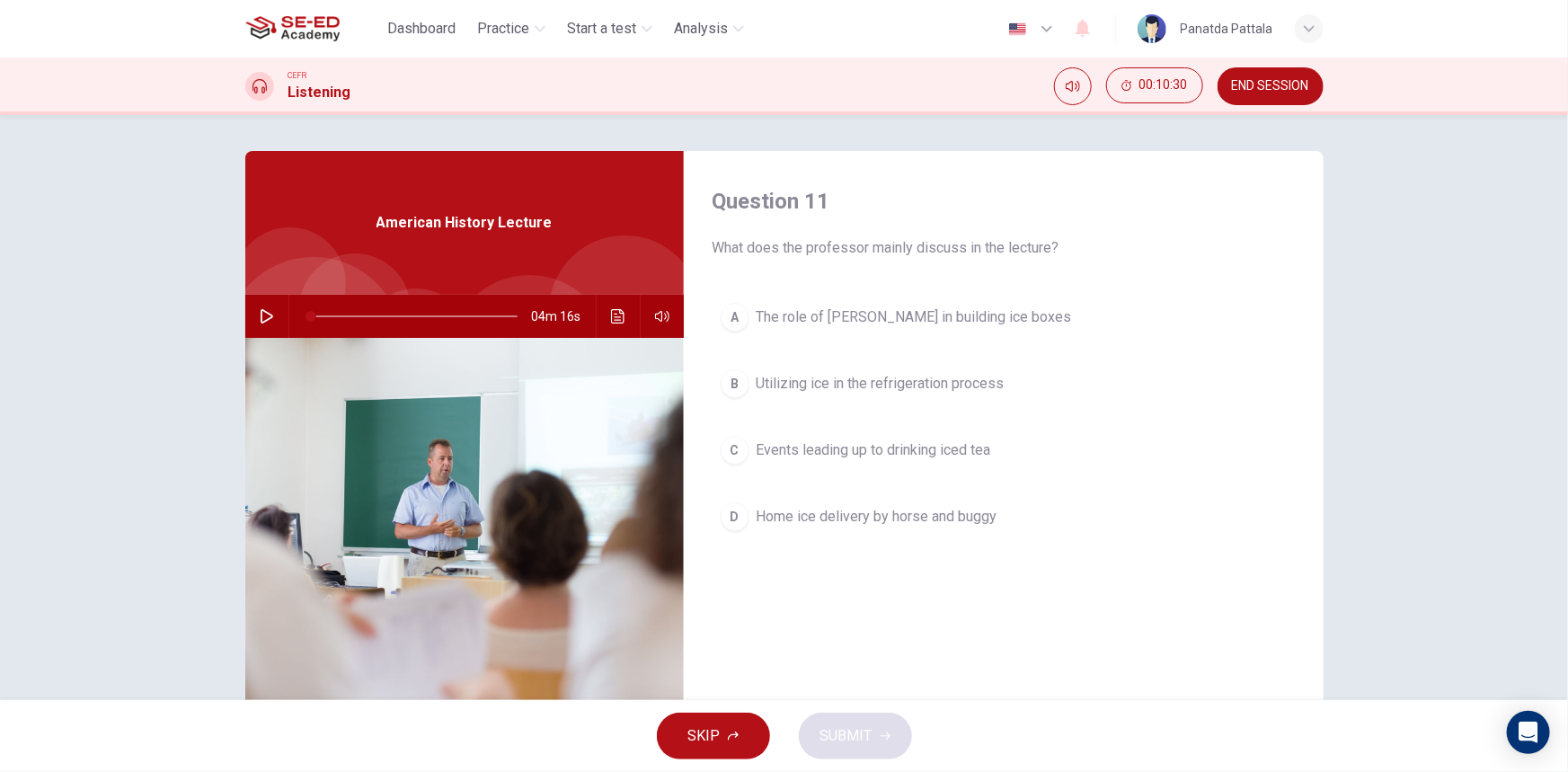
click at [864, 392] on span "Utilizing ice in the refrigeration process" at bounding box center [880, 384] width 248 height 21
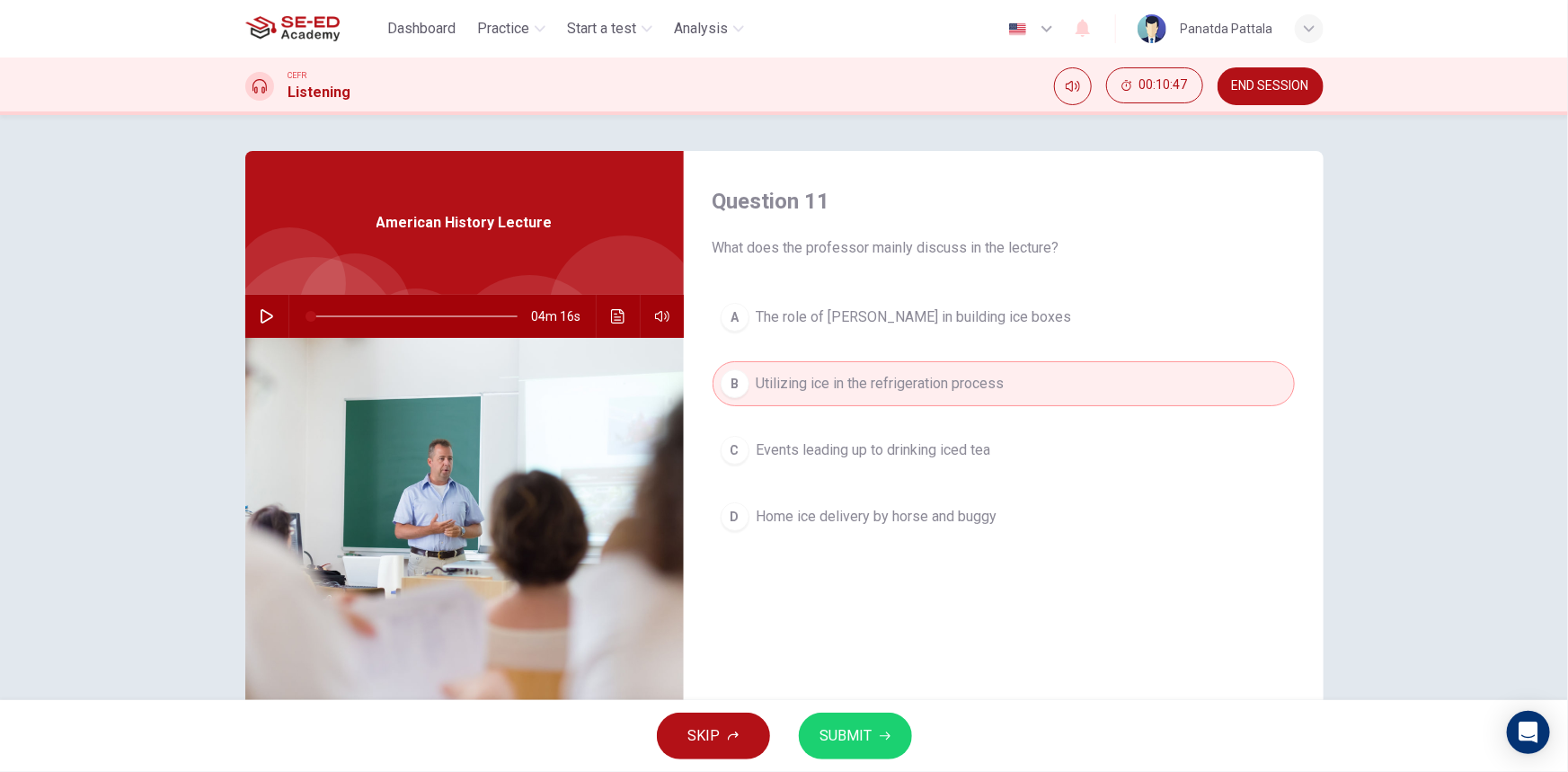
click at [880, 312] on span "The role of [PERSON_NAME] in building ice boxes" at bounding box center [914, 317] width 315 height 21
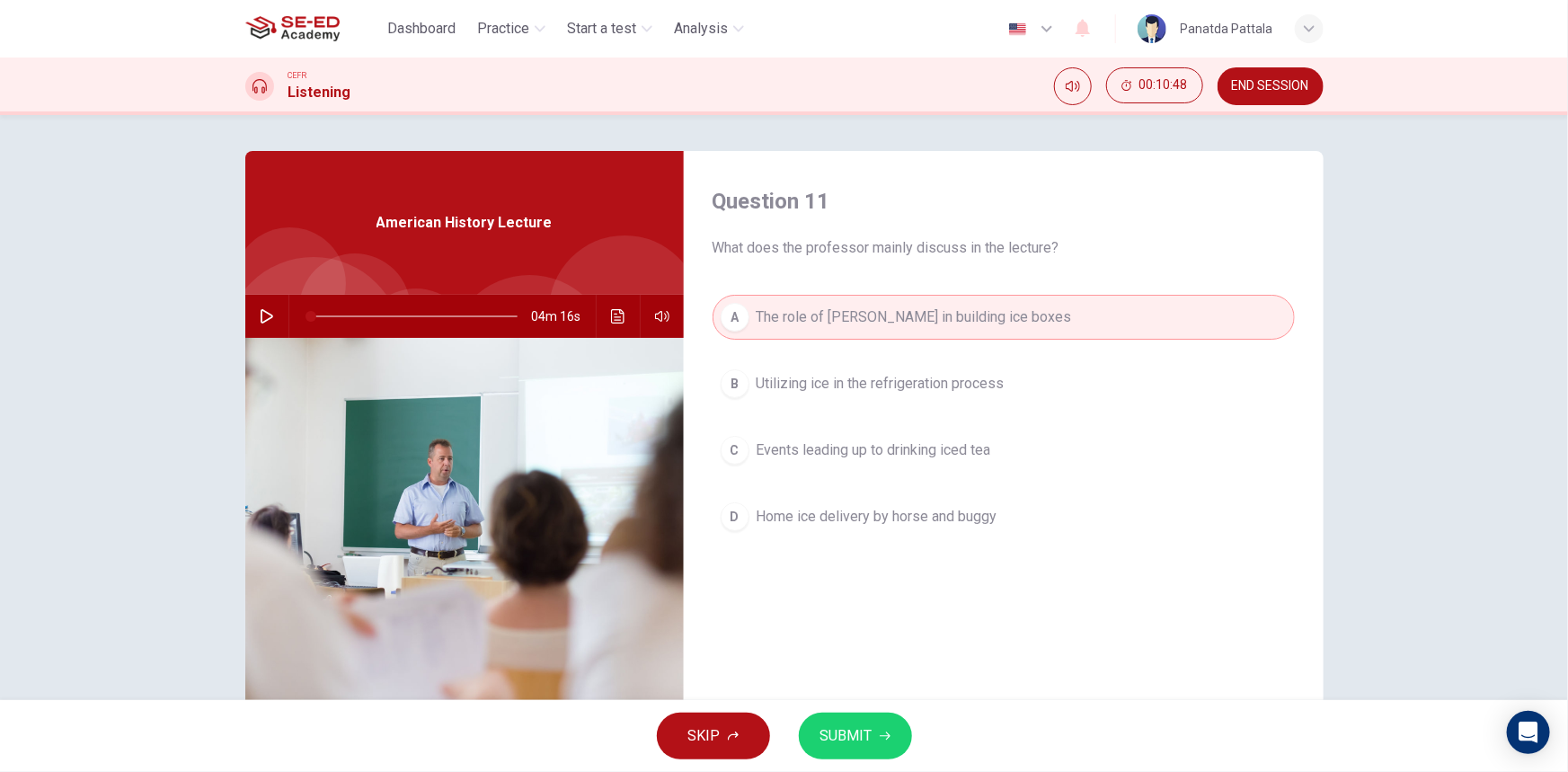
click at [907, 743] on button "SUBMIT" at bounding box center [855, 735] width 113 height 46
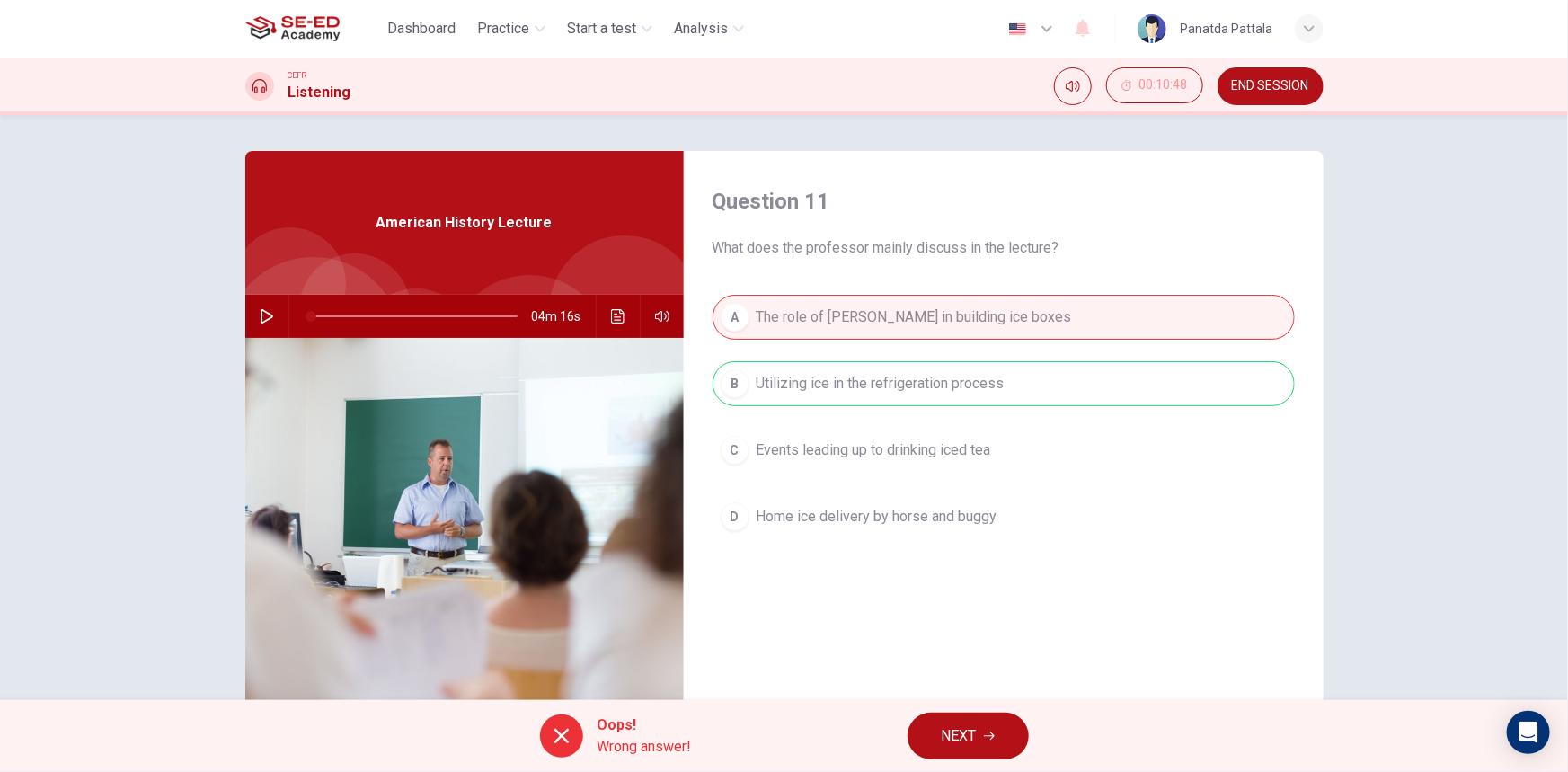
click at [967, 731] on span "NEXT" at bounding box center [959, 735] width 35 height 25
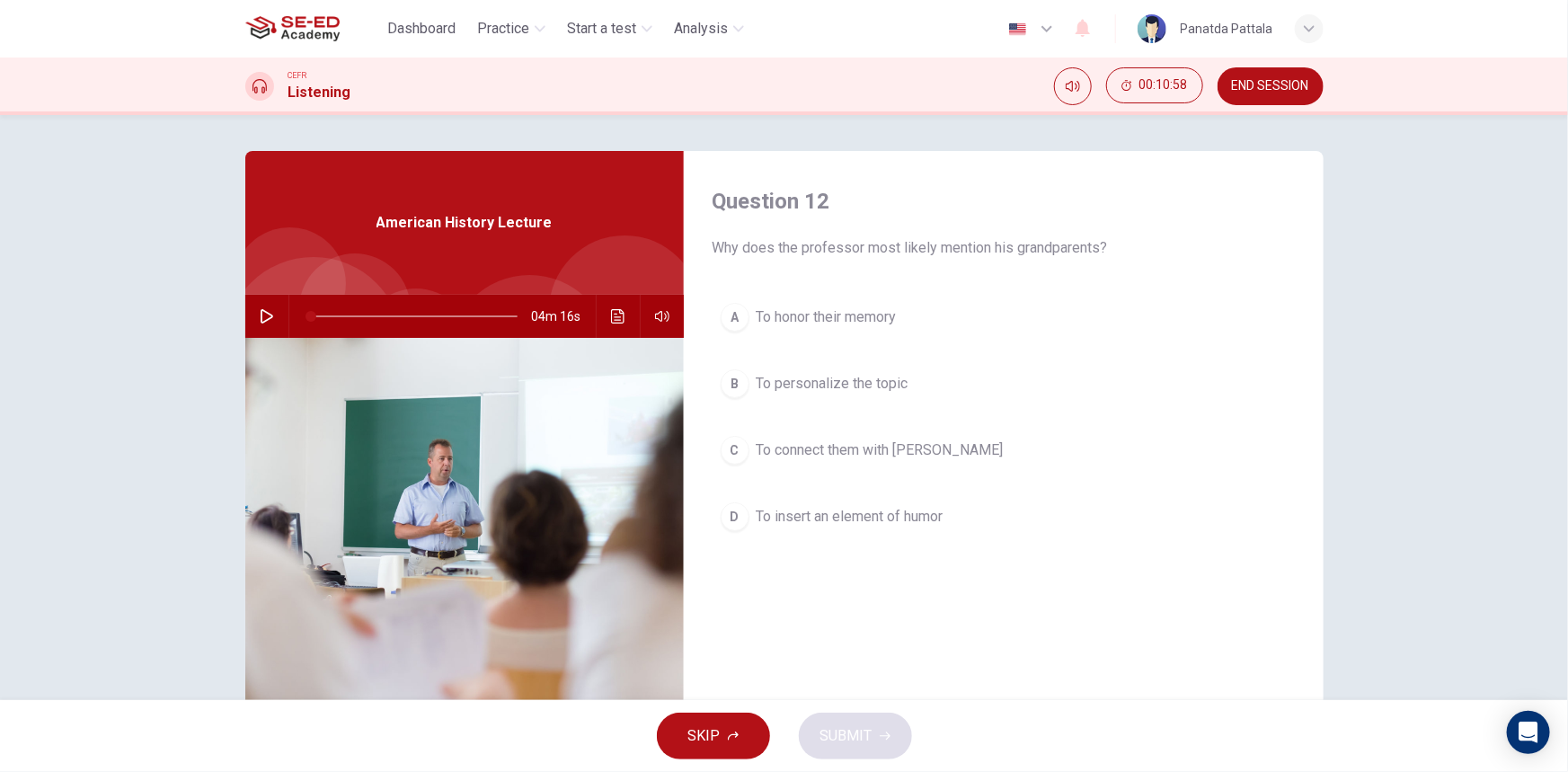
click at [919, 322] on button "A To honor their memory" at bounding box center [1003, 317] width 582 height 45
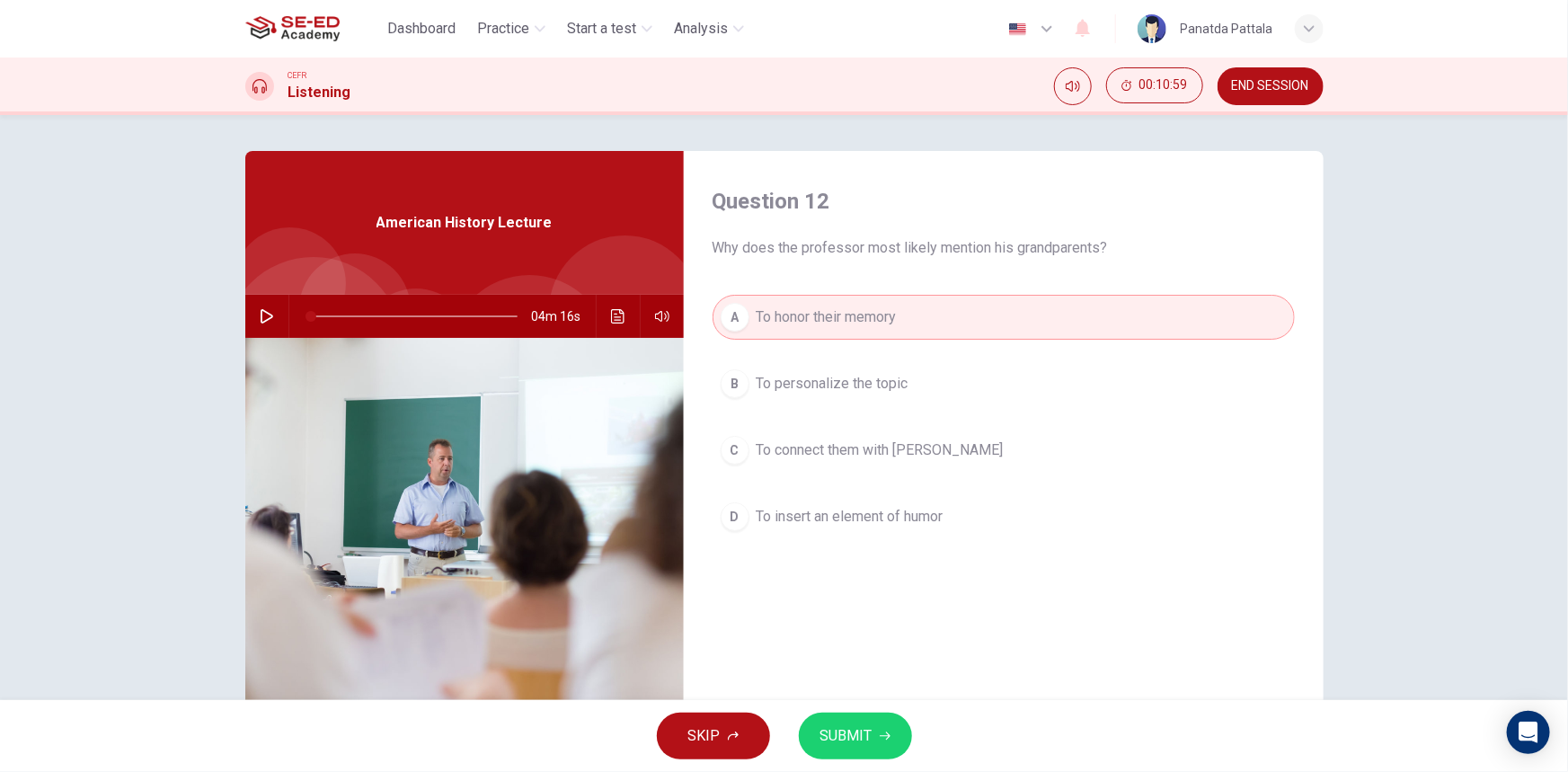
click at [870, 750] on button "SUBMIT" at bounding box center [855, 735] width 113 height 46
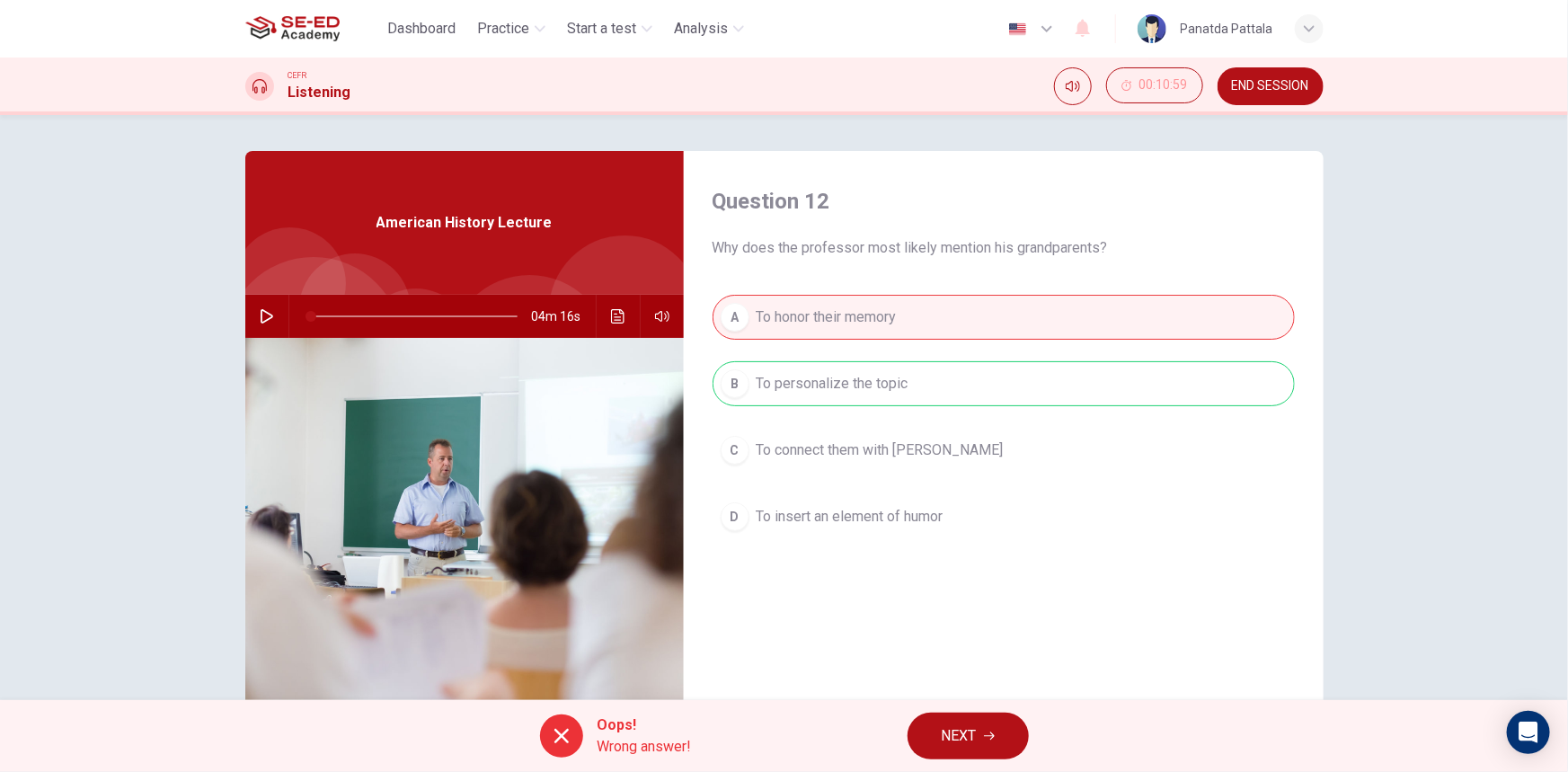
click at [947, 734] on span "NEXT" at bounding box center [959, 735] width 35 height 25
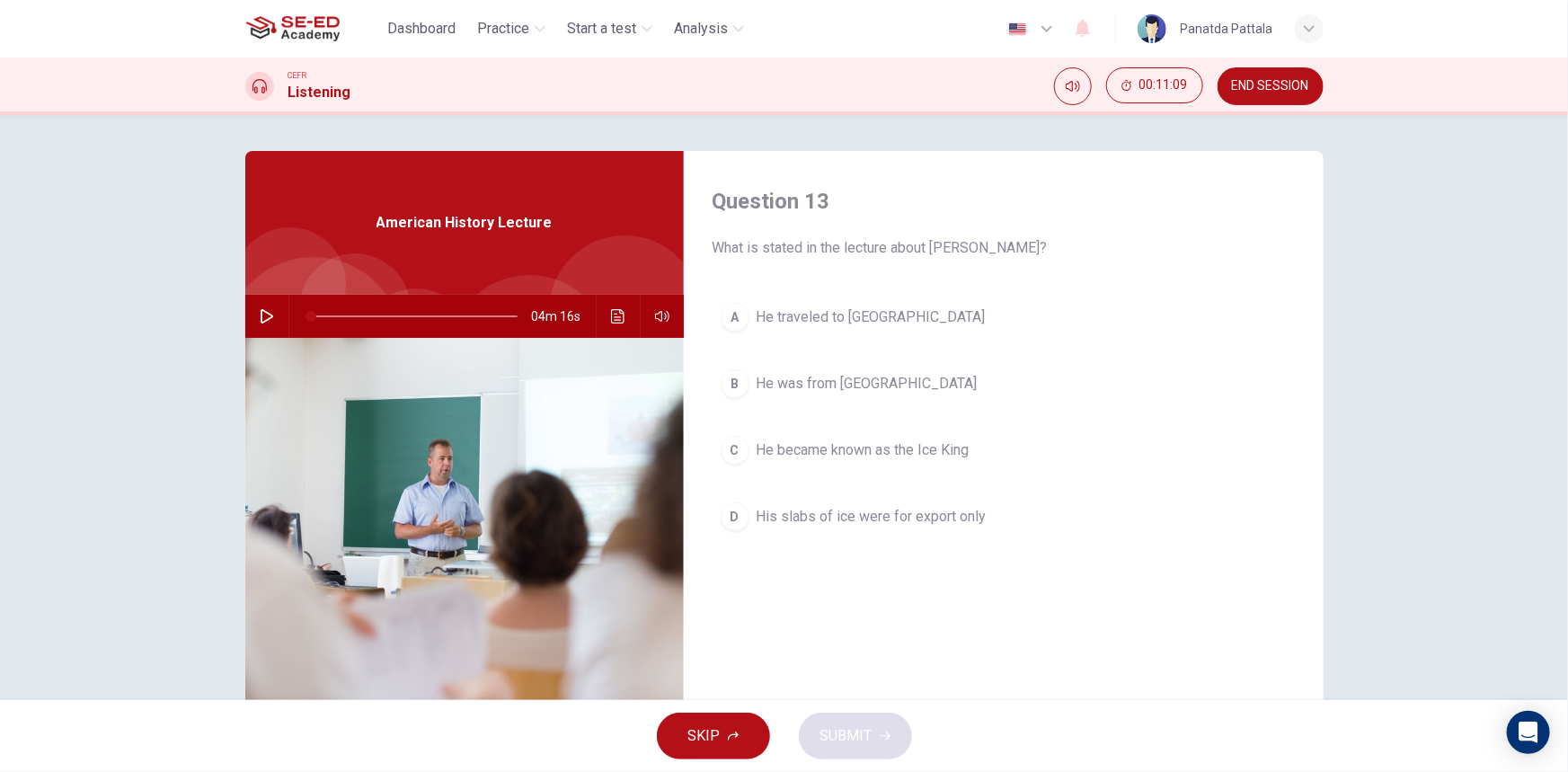
click at [951, 453] on span "He became known as the Ice King" at bounding box center [863, 450] width 213 height 21
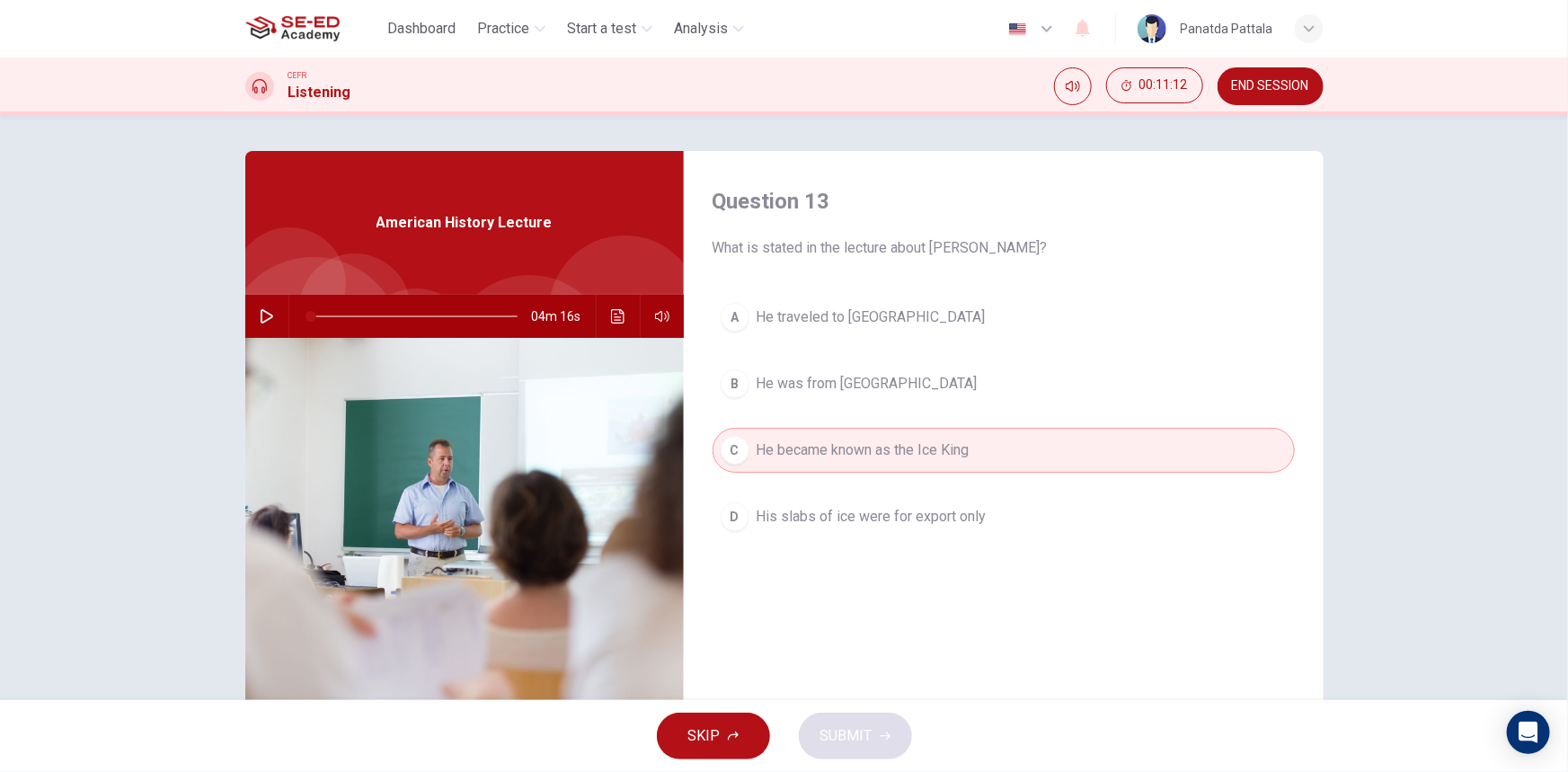
click at [962, 523] on span "His slabs of ice were for export only" at bounding box center [871, 517] width 230 height 21
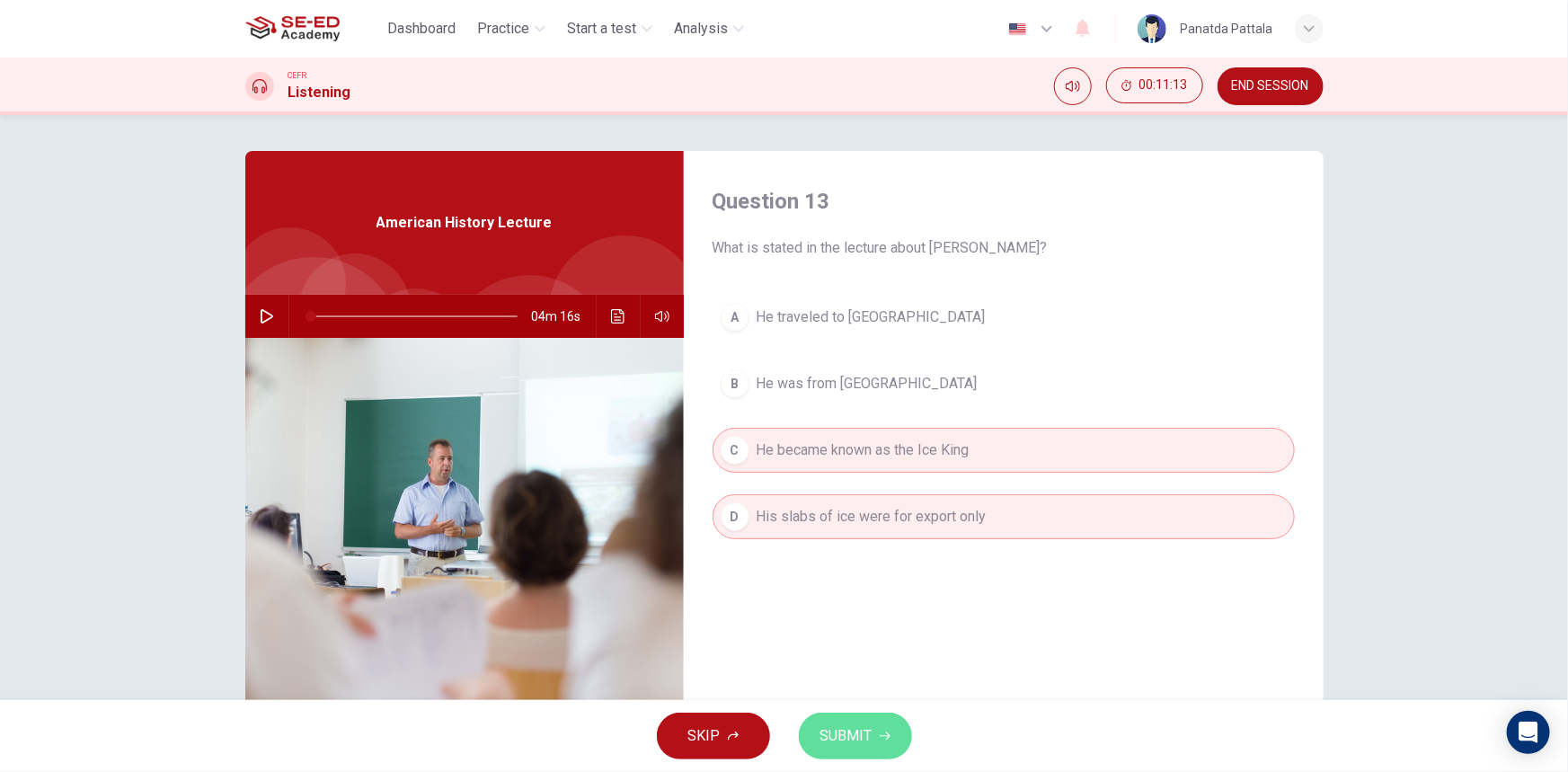
click at [867, 748] on span "SUBMIT" at bounding box center [846, 735] width 52 height 25
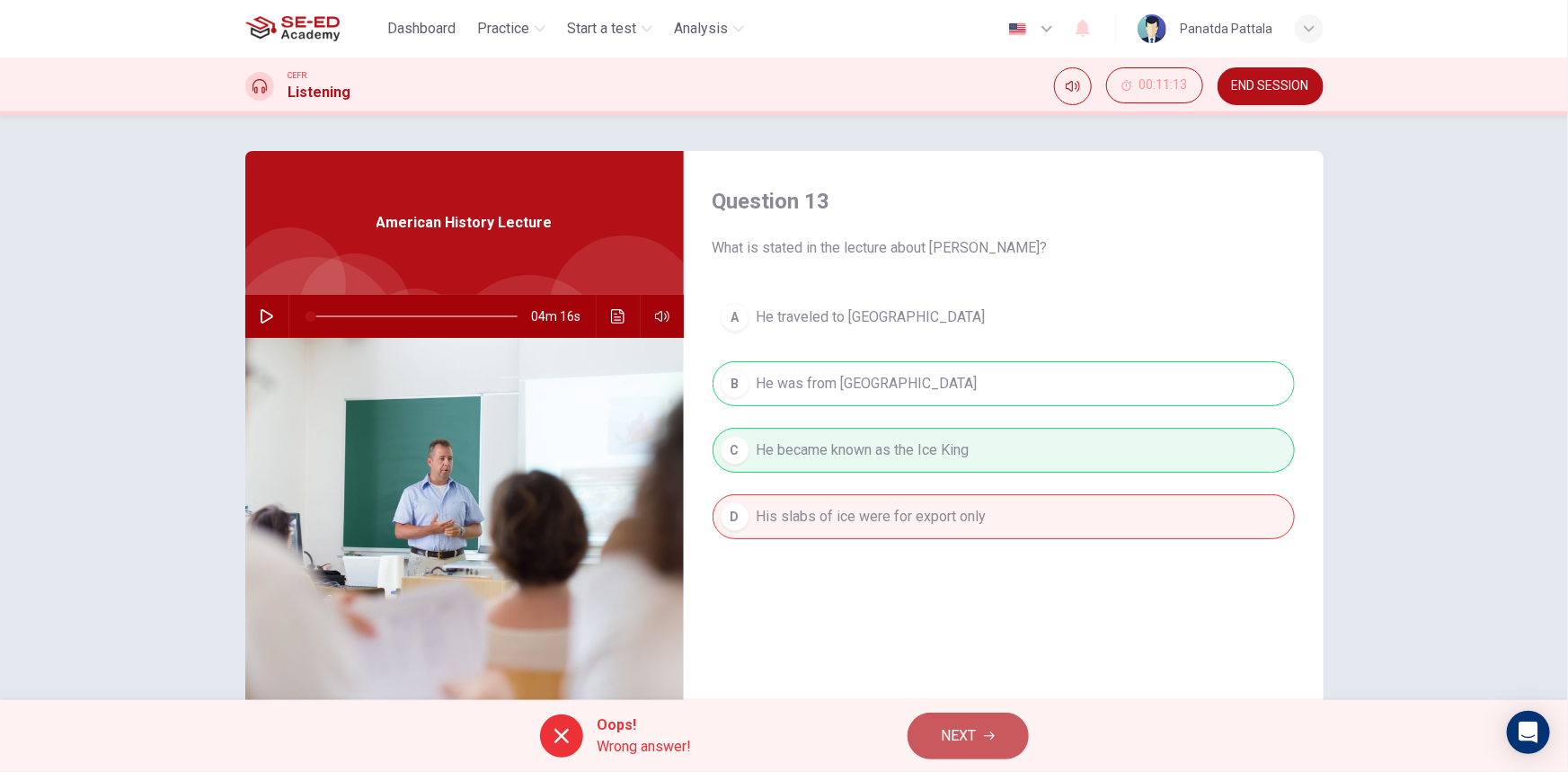
click at [971, 732] on span "NEXT" at bounding box center [959, 735] width 35 height 25
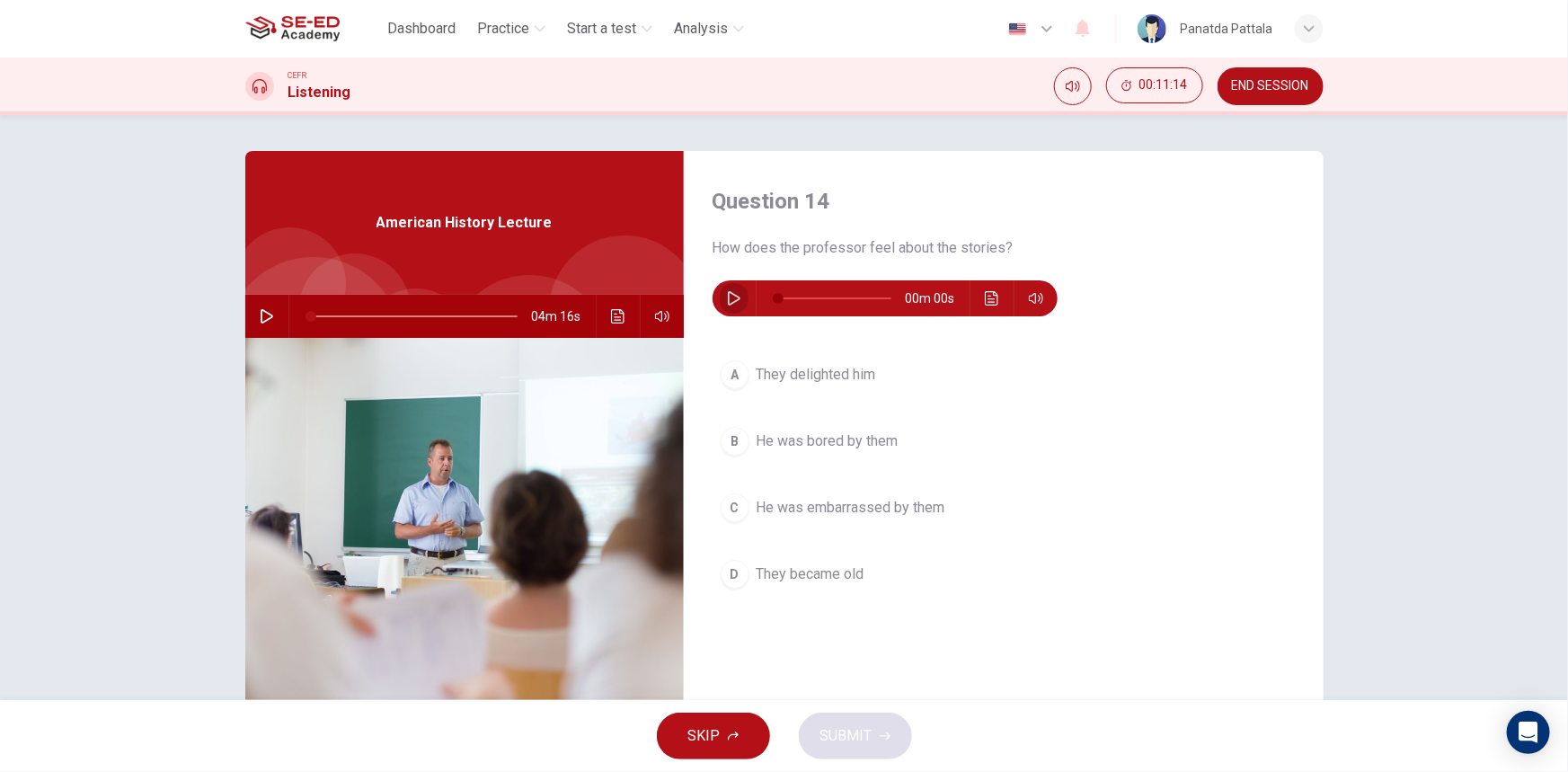
click at [727, 305] on icon "button" at bounding box center [733, 298] width 14 height 14
type input "0"
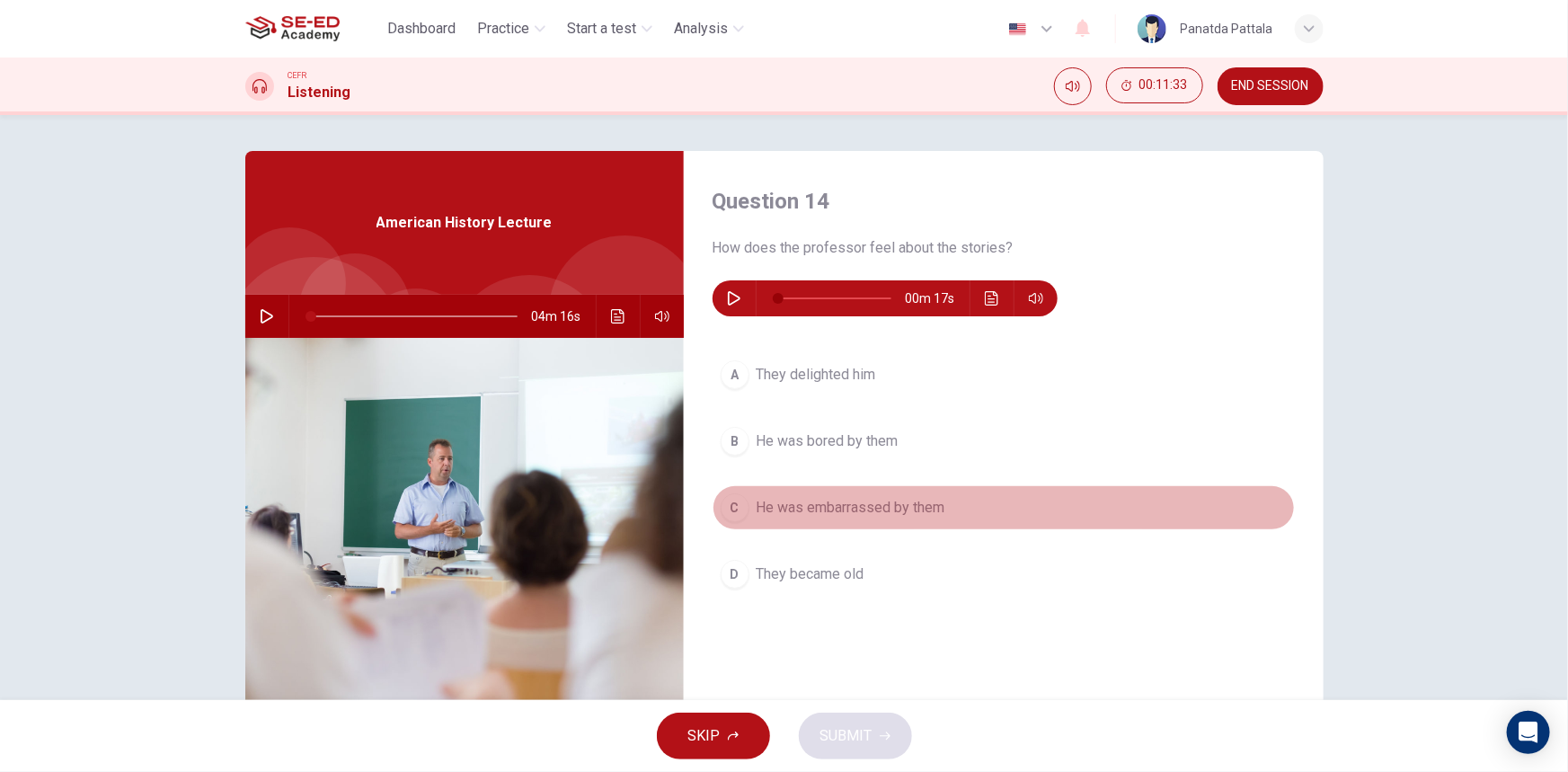
click at [880, 519] on button "C He was embarrassed by them" at bounding box center [1003, 507] width 582 height 45
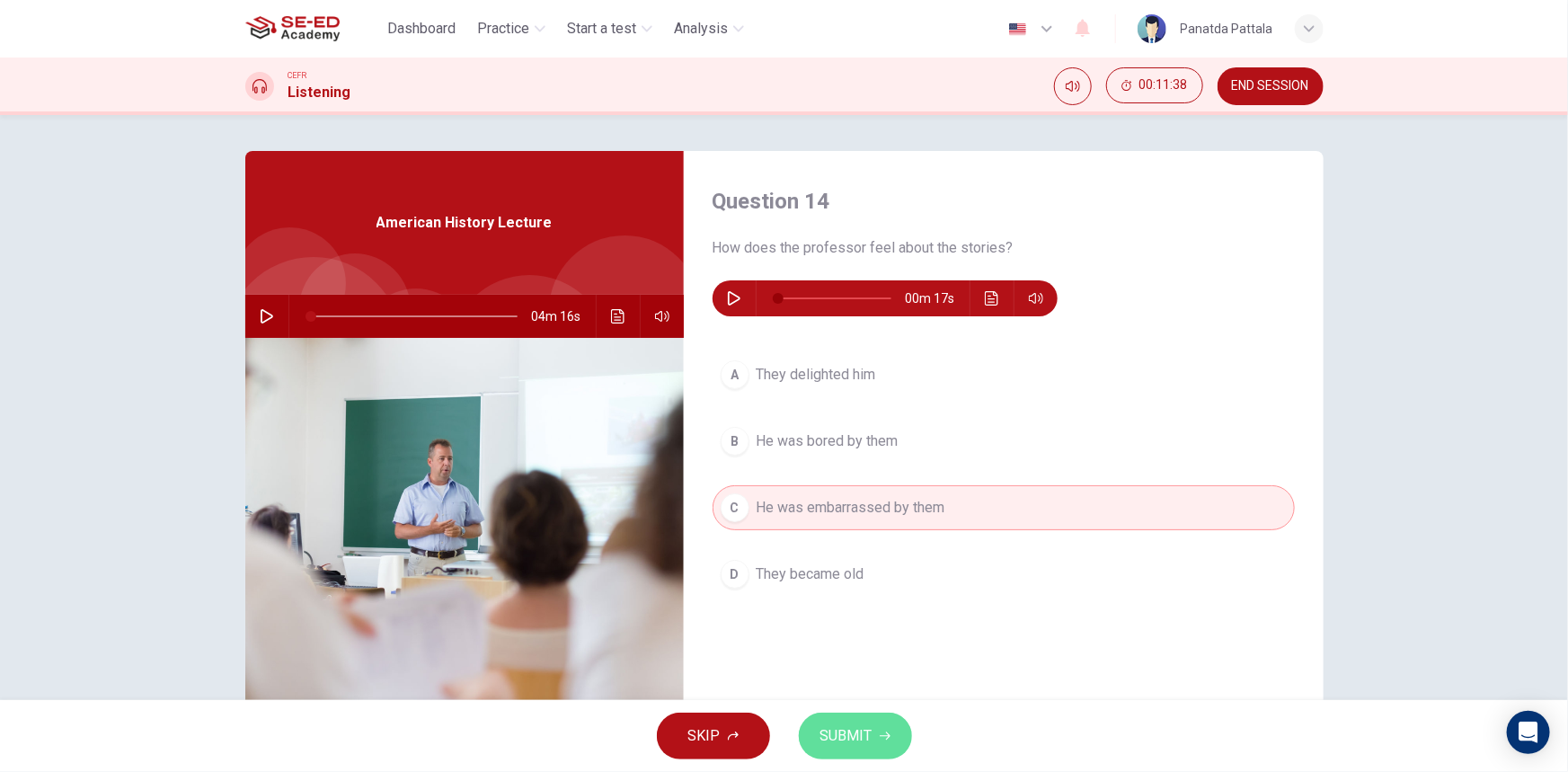
click at [847, 737] on span "SUBMIT" at bounding box center [846, 735] width 52 height 25
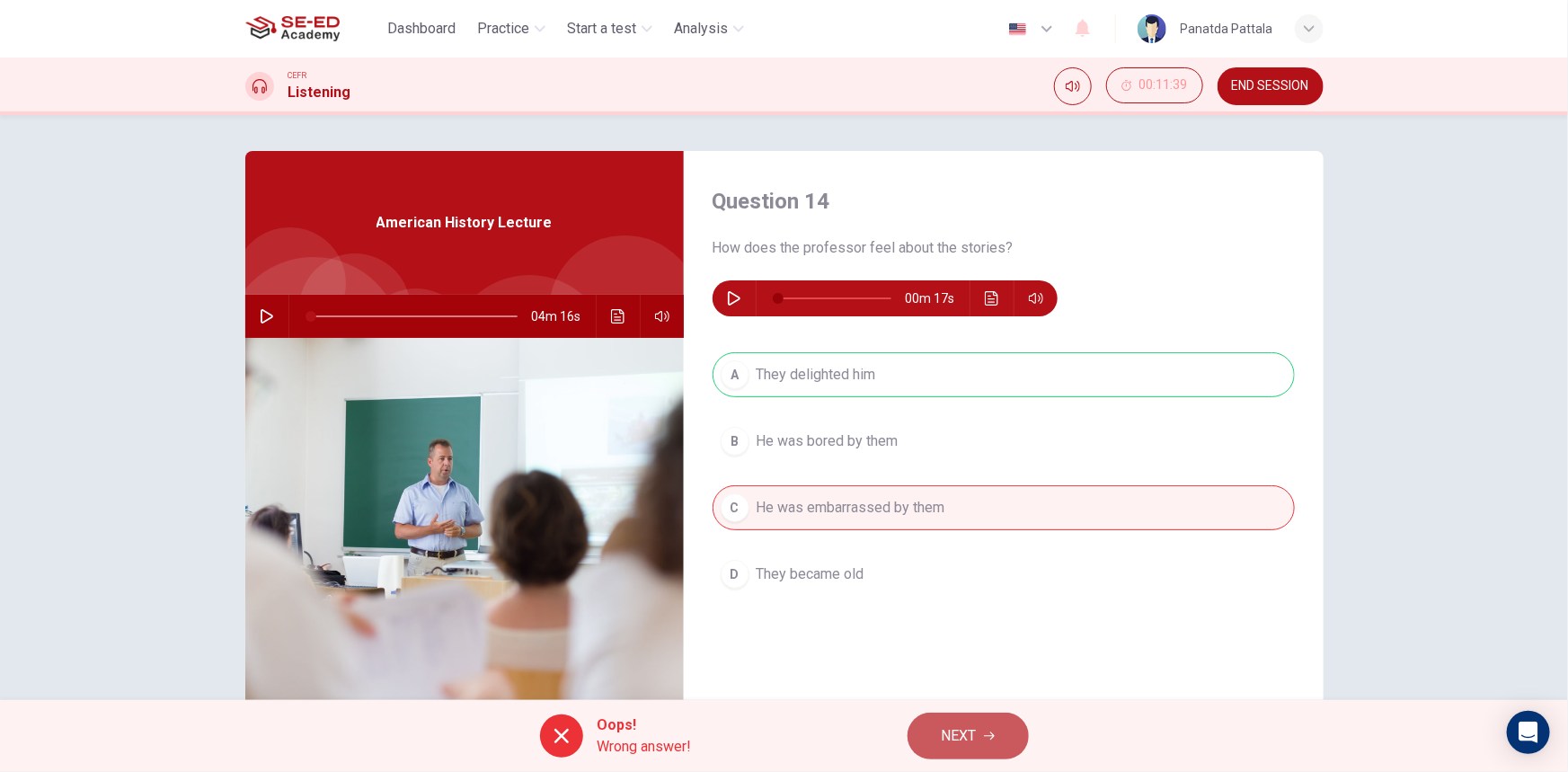
click at [947, 733] on span "NEXT" at bounding box center [959, 735] width 35 height 25
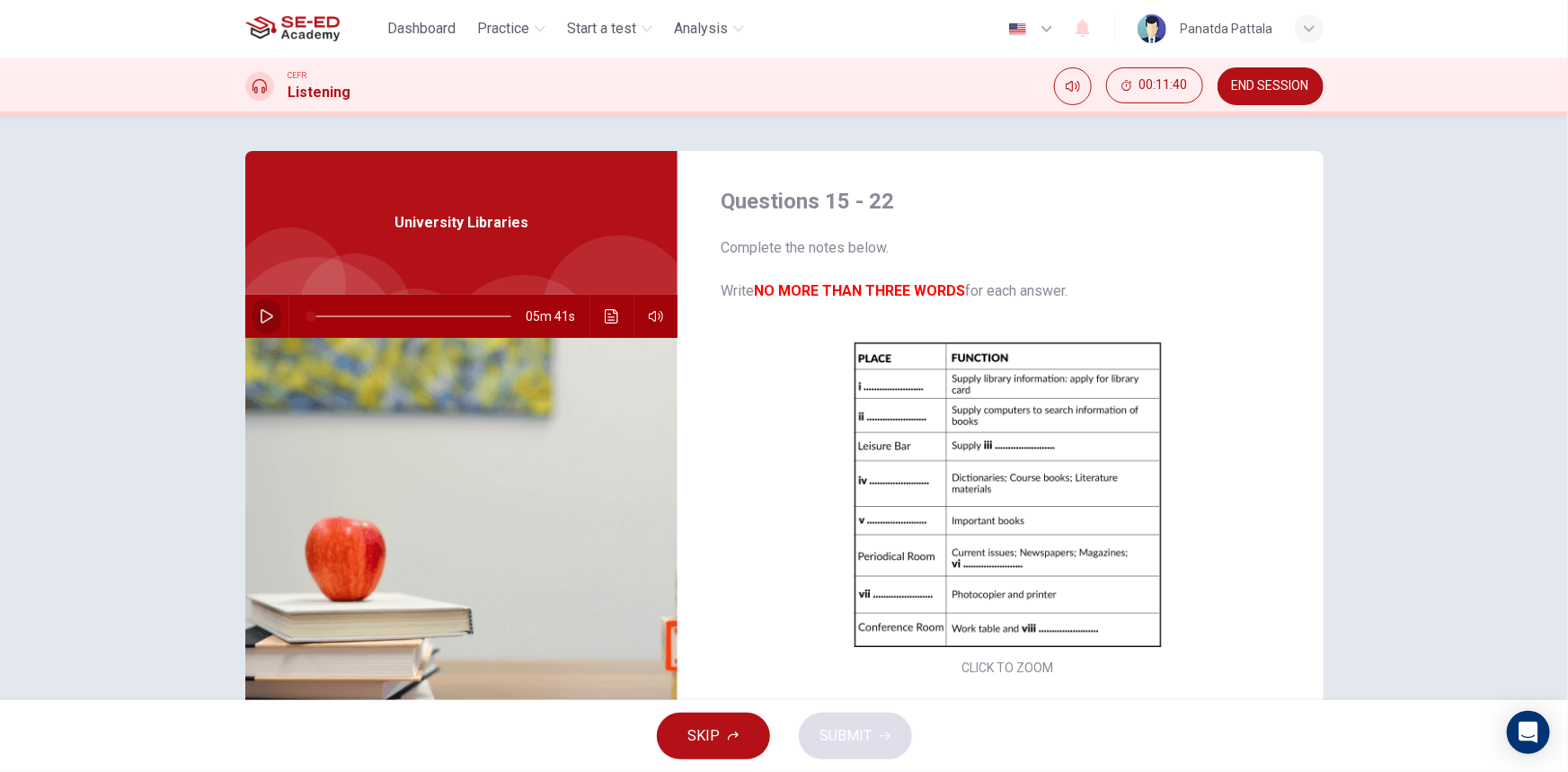
click at [259, 332] on button "button" at bounding box center [267, 316] width 29 height 43
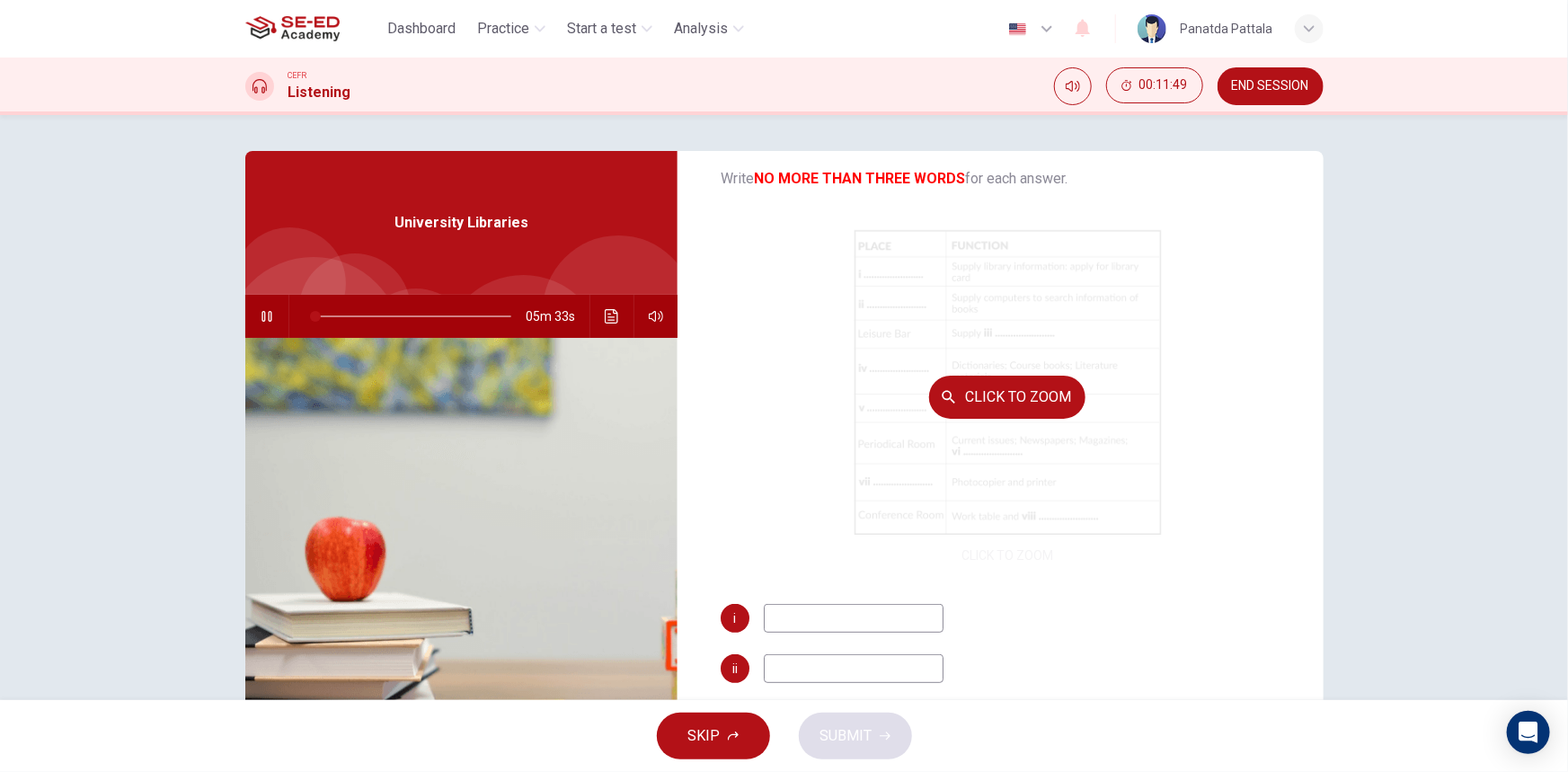
scroll to position [112, 0]
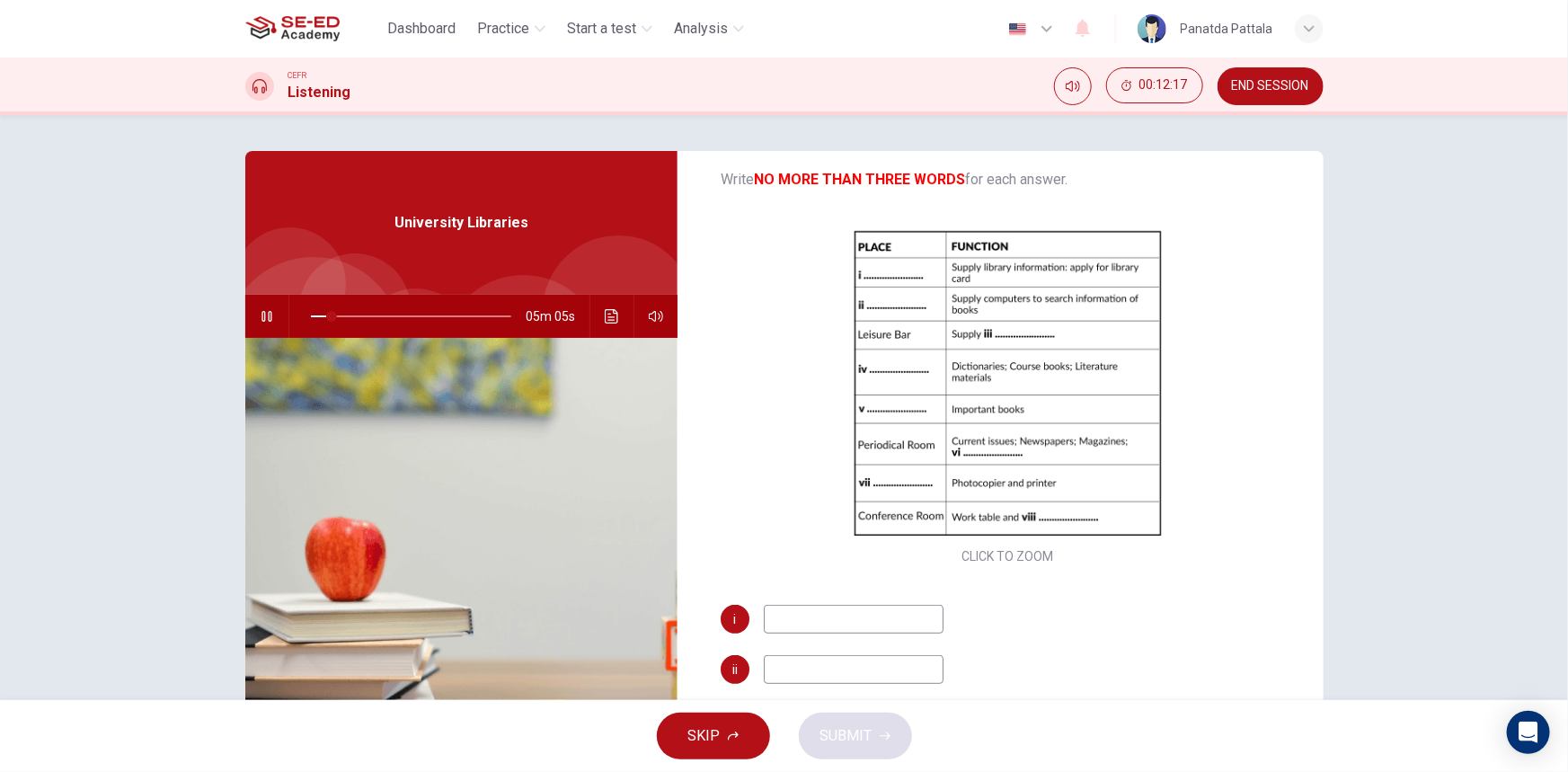
type input "11"
